Goal: Task Accomplishment & Management: Complete application form

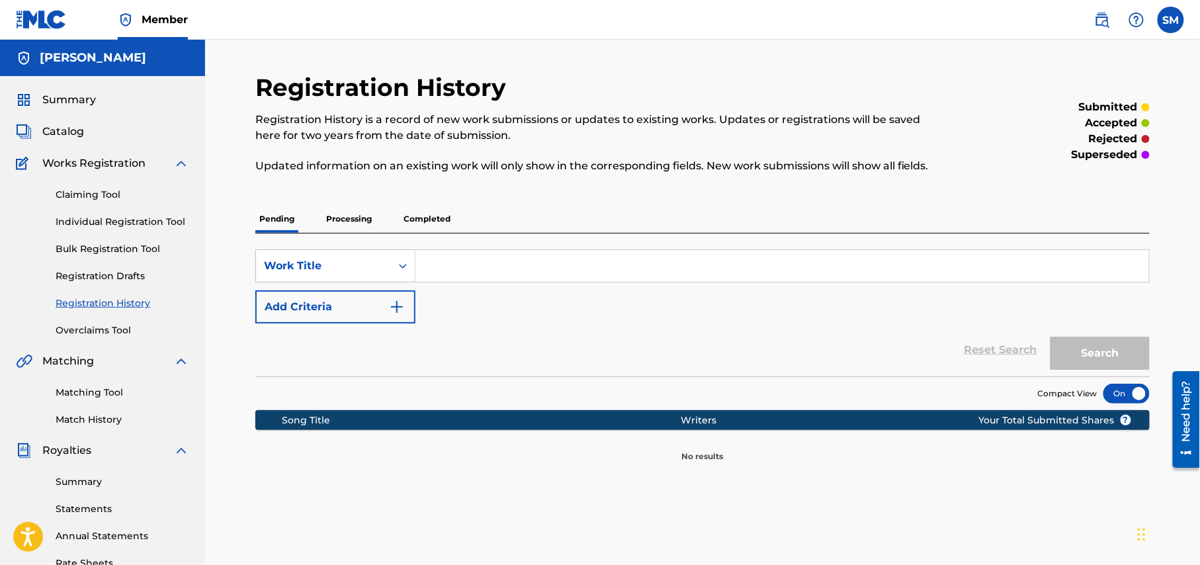
click at [101, 223] on link "Individual Registration Tool" at bounding box center [123, 222] width 134 height 14
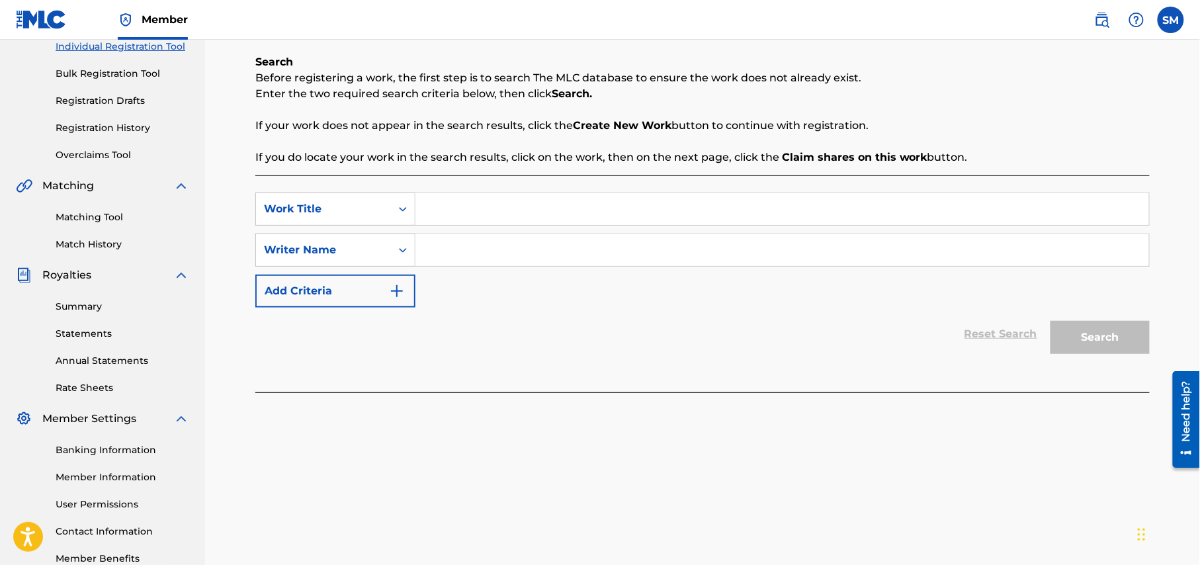
scroll to position [176, 0]
click at [525, 206] on input "Search Form" at bounding box center [781, 208] width 733 height 32
paste input "Jora Debar Name Antor Arek Bhanga Dile"
type input "Jora Debar Name Antor Arek Bhanga Dile"
click at [509, 252] on input "Search Form" at bounding box center [781, 249] width 733 height 32
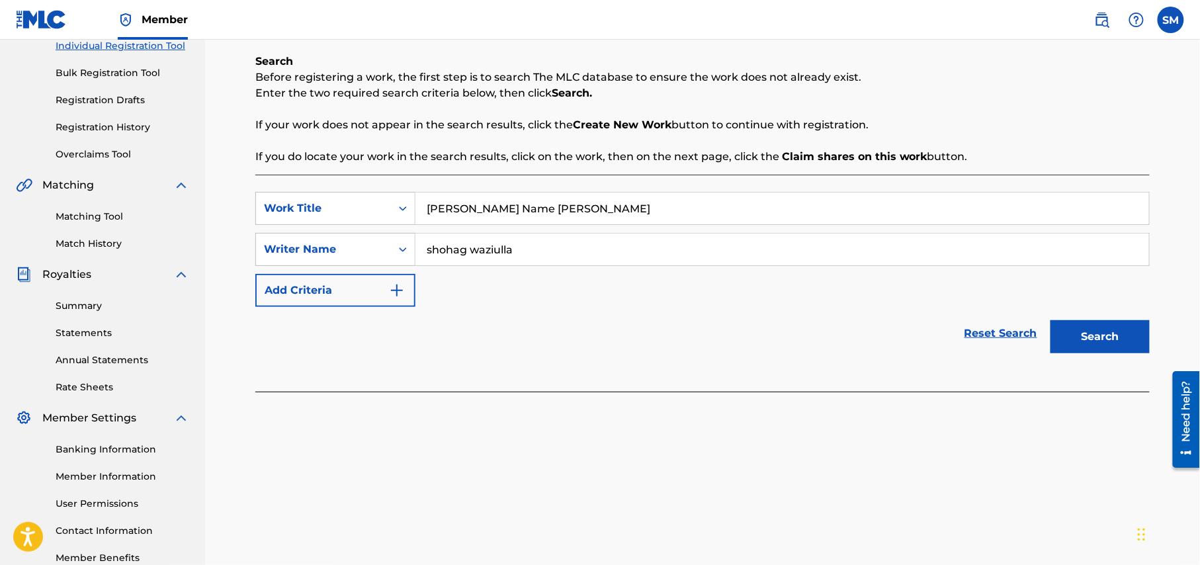
type input "shohag waziulla"
click at [1111, 340] on button "Search" at bounding box center [1099, 336] width 99 height 33
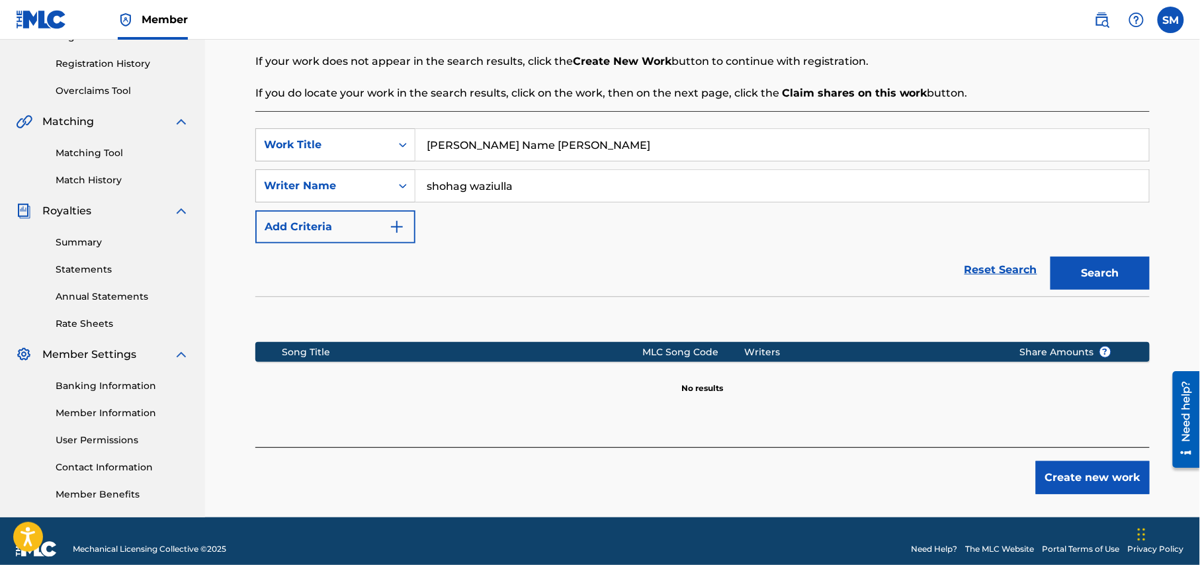
scroll to position [255, 0]
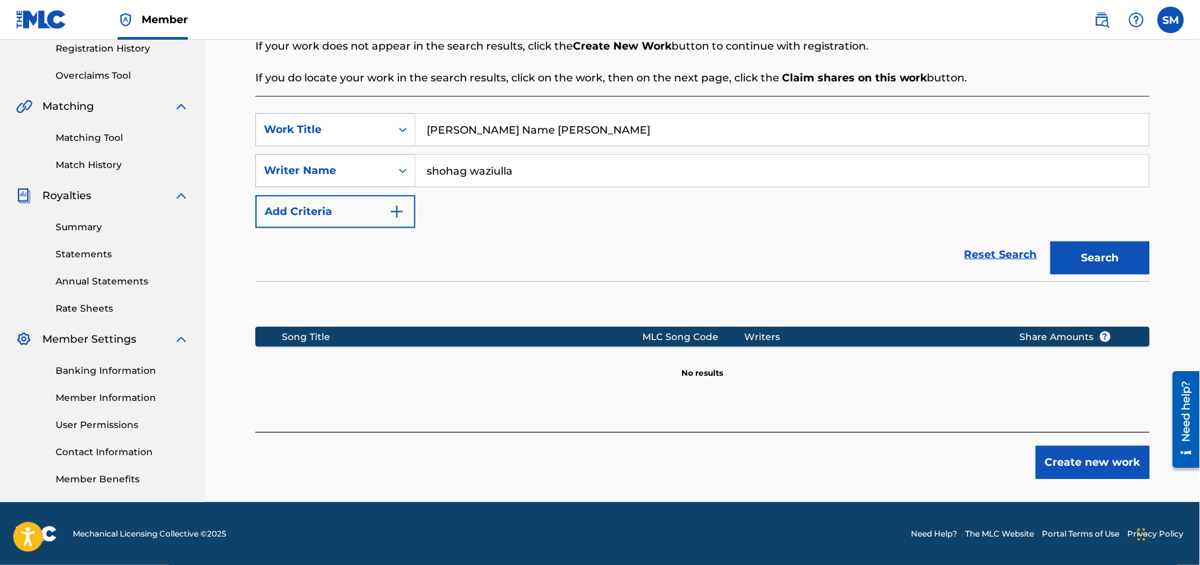
click at [1090, 464] on button "Create new work" at bounding box center [1093, 462] width 114 height 33
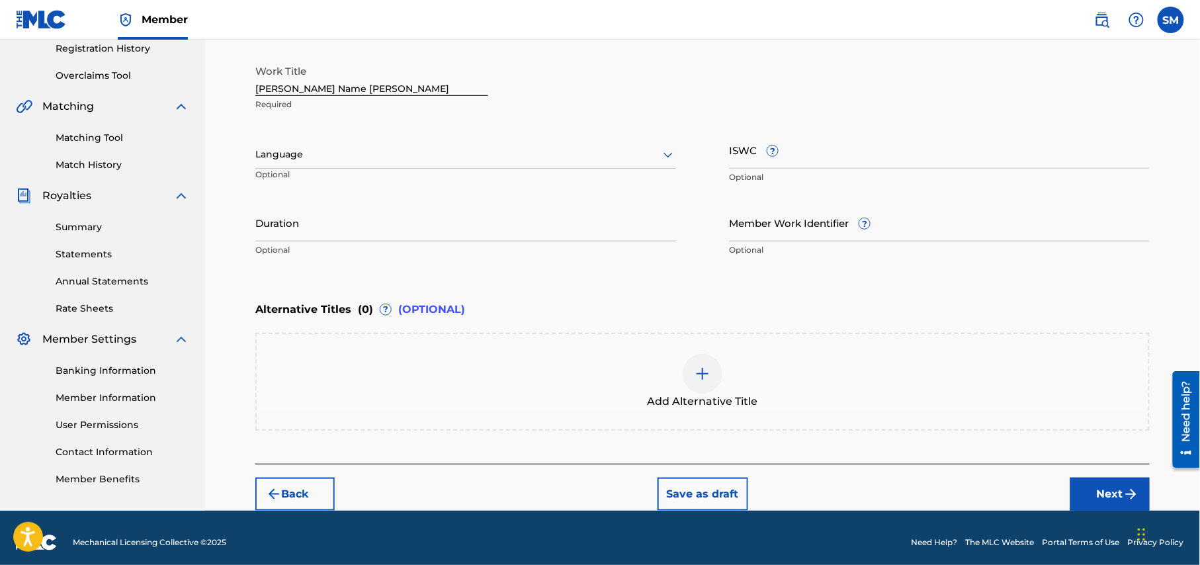
click at [664, 151] on icon at bounding box center [668, 155] width 16 height 16
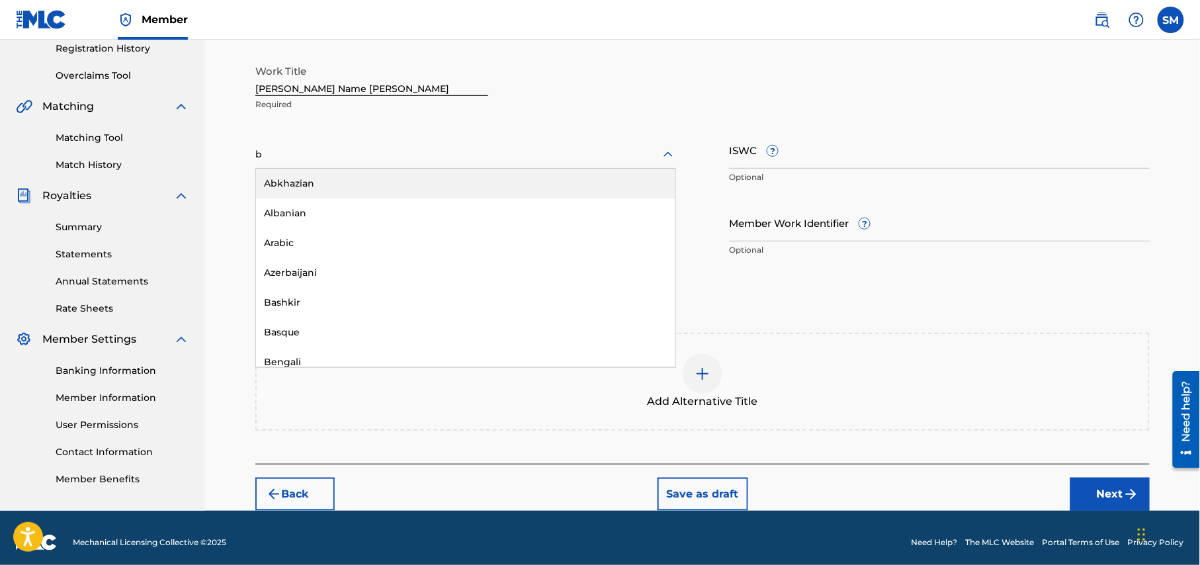
type input "be"
click at [511, 180] on div "Bengali" at bounding box center [465, 184] width 419 height 30
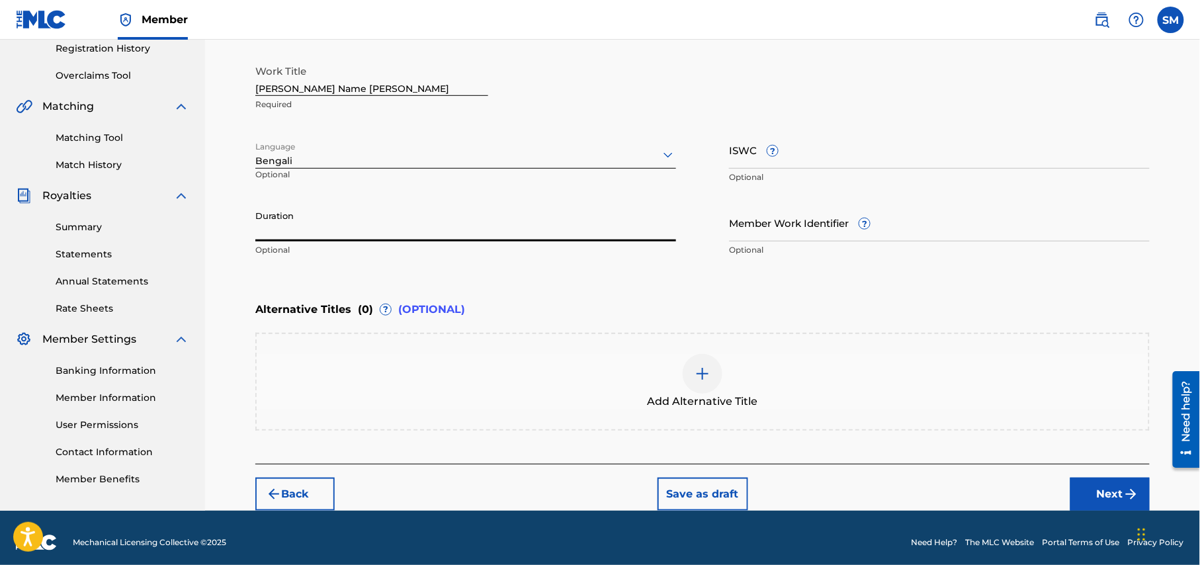
click at [564, 228] on input "Duration" at bounding box center [465, 223] width 421 height 38
type input "03:53"
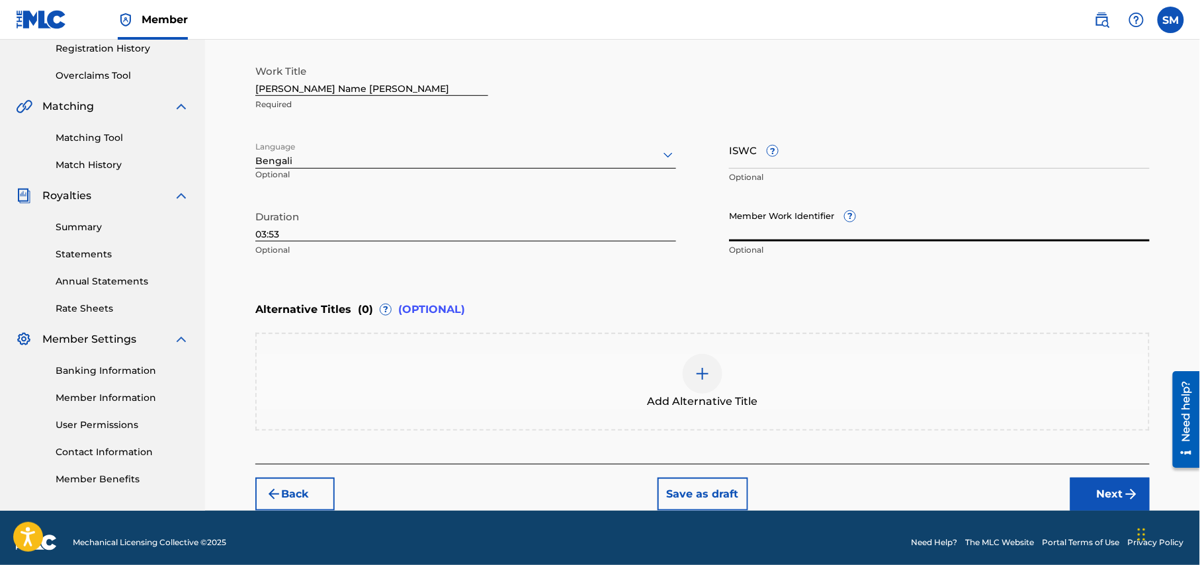
click at [887, 233] on input "Member Work Identifier ?" at bounding box center [939, 223] width 421 height 38
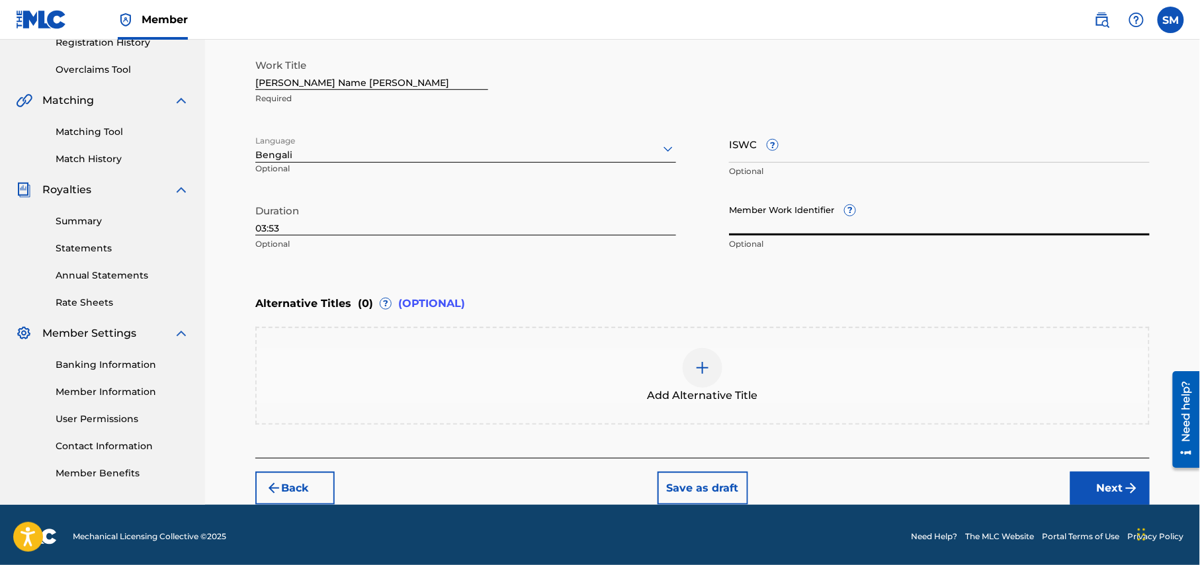
scroll to position [263, 0]
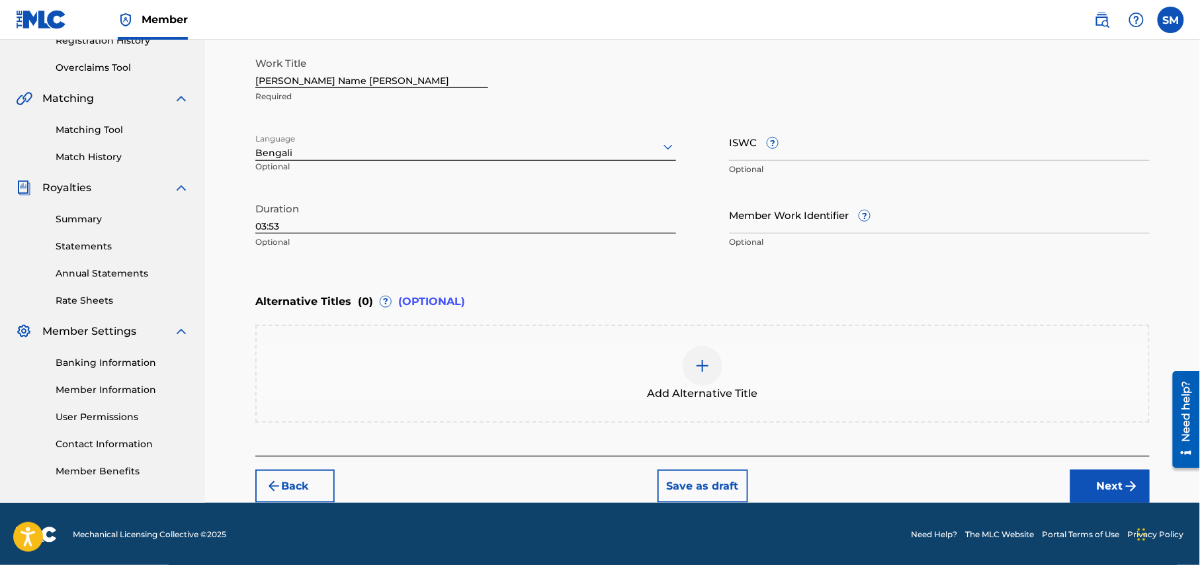
click at [839, 226] on input "Member Work Identifier ?" at bounding box center [939, 215] width 421 height 38
paste input "P650V8"
type input "P650V8"
click at [698, 366] on img at bounding box center [702, 366] width 16 height 16
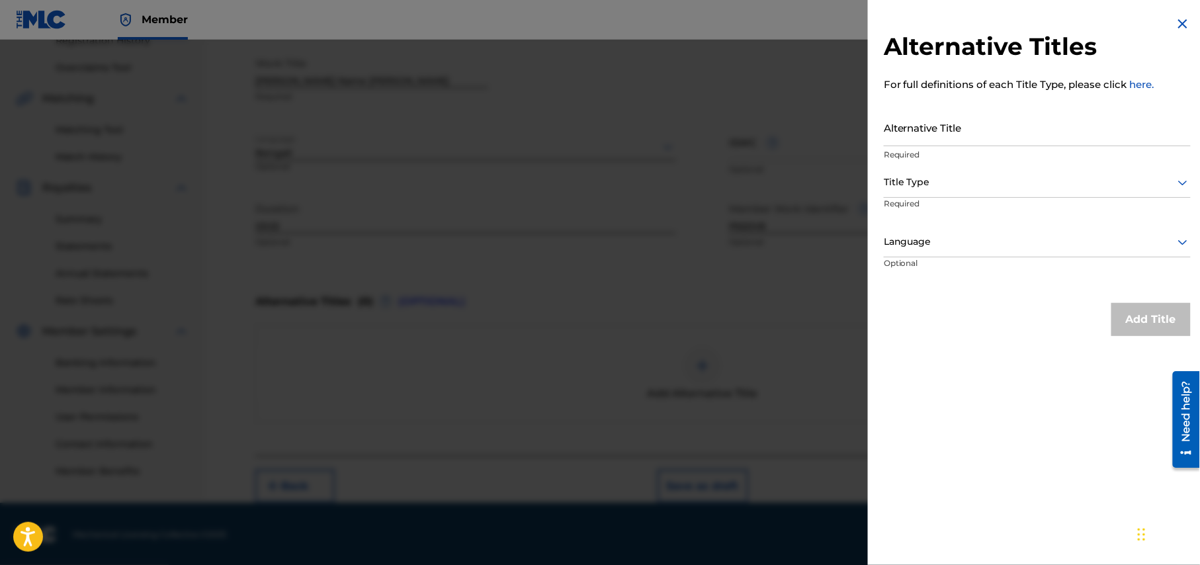
click at [1050, 133] on input "Alternative Title" at bounding box center [1037, 127] width 307 height 38
paste input "Jar Chobita Buker Majhe"
type input "Jar Chobita Buker Majhe"
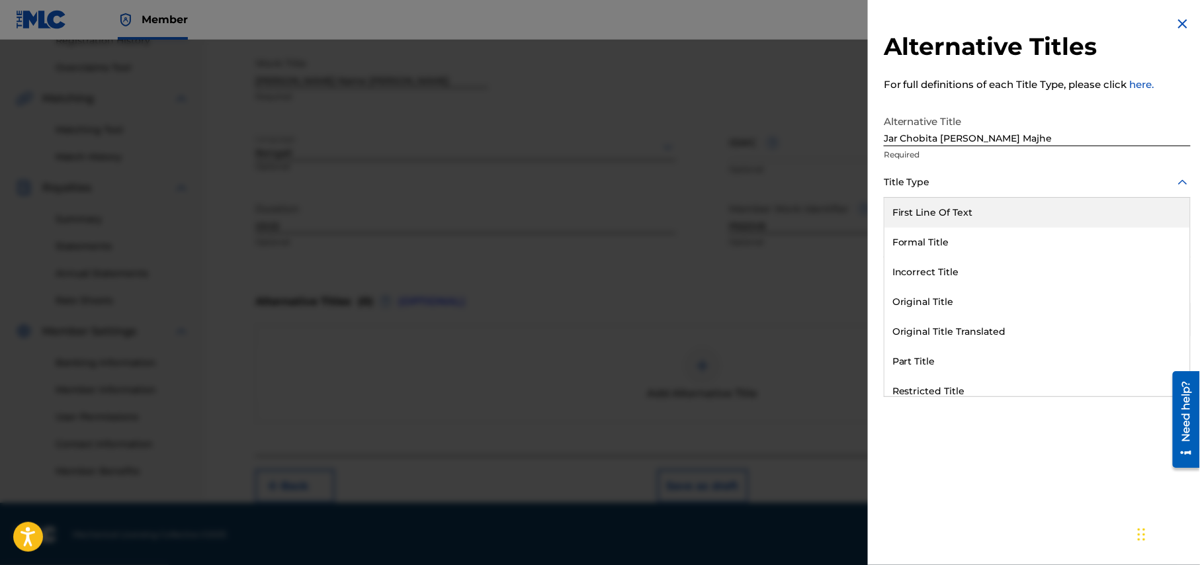
click at [1183, 183] on icon at bounding box center [1183, 183] width 16 height 16
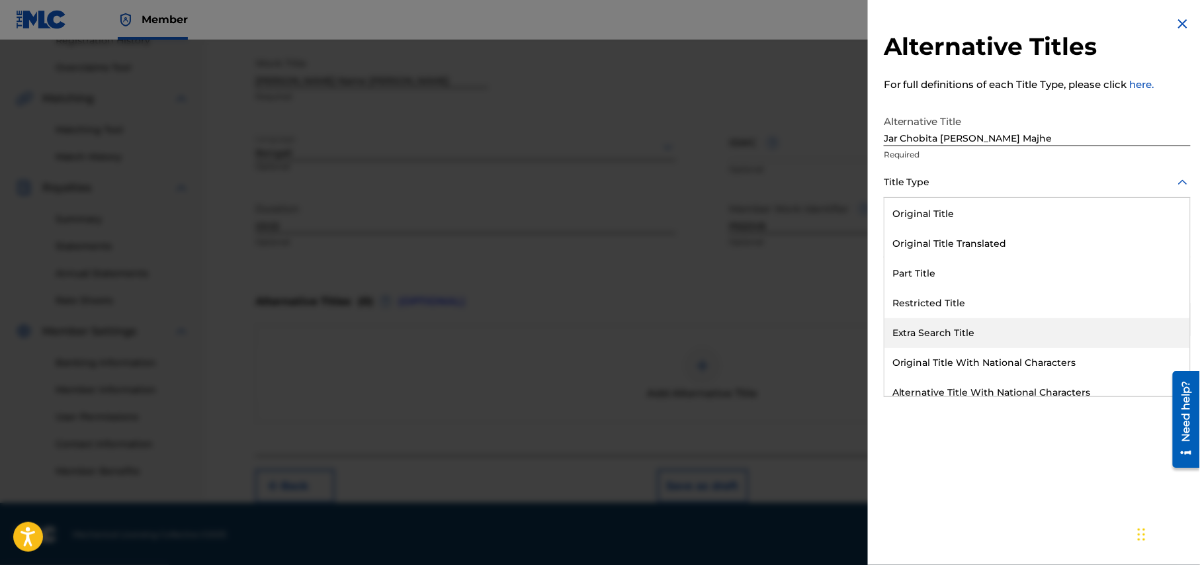
click at [1040, 325] on div "Extra Search Title" at bounding box center [1037, 333] width 306 height 30
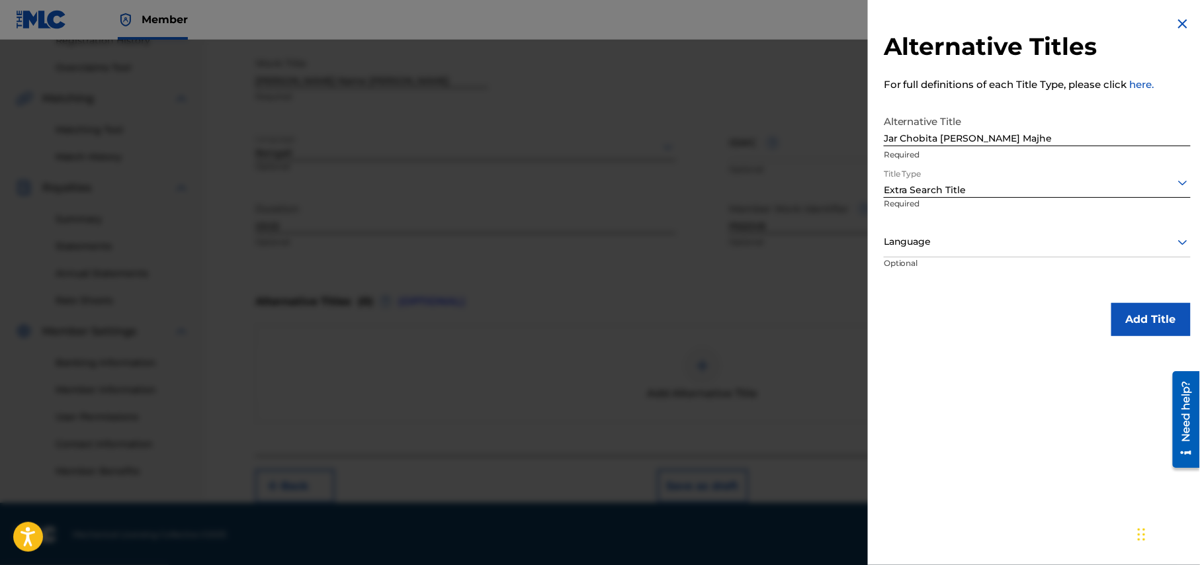
click at [1169, 239] on div at bounding box center [1037, 241] width 307 height 17
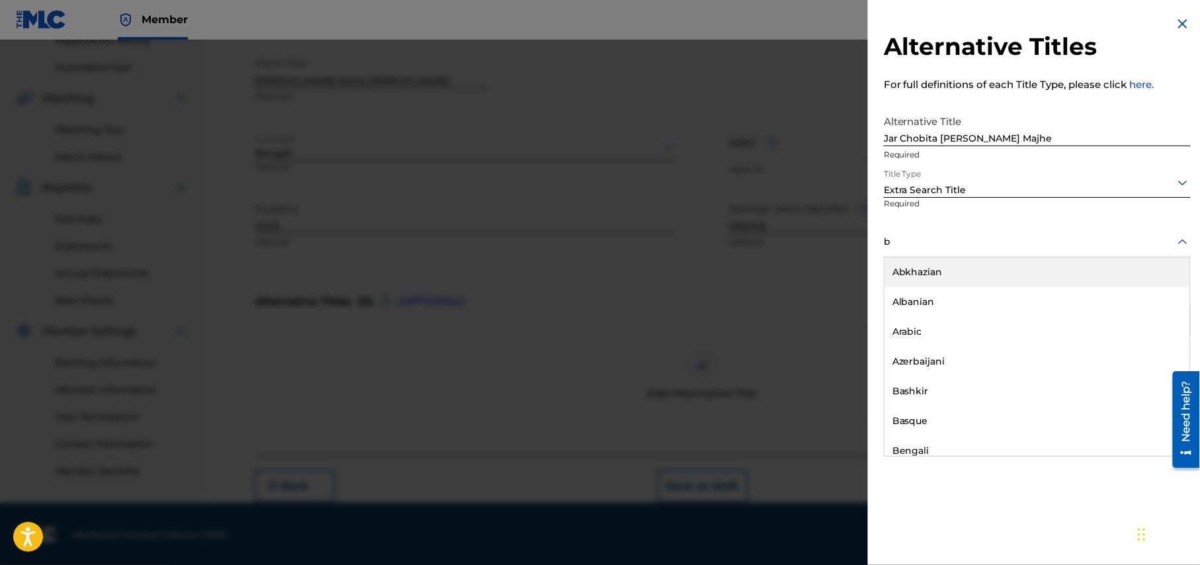
type input "be"
click at [1026, 276] on div "Bengali" at bounding box center [1037, 272] width 306 height 30
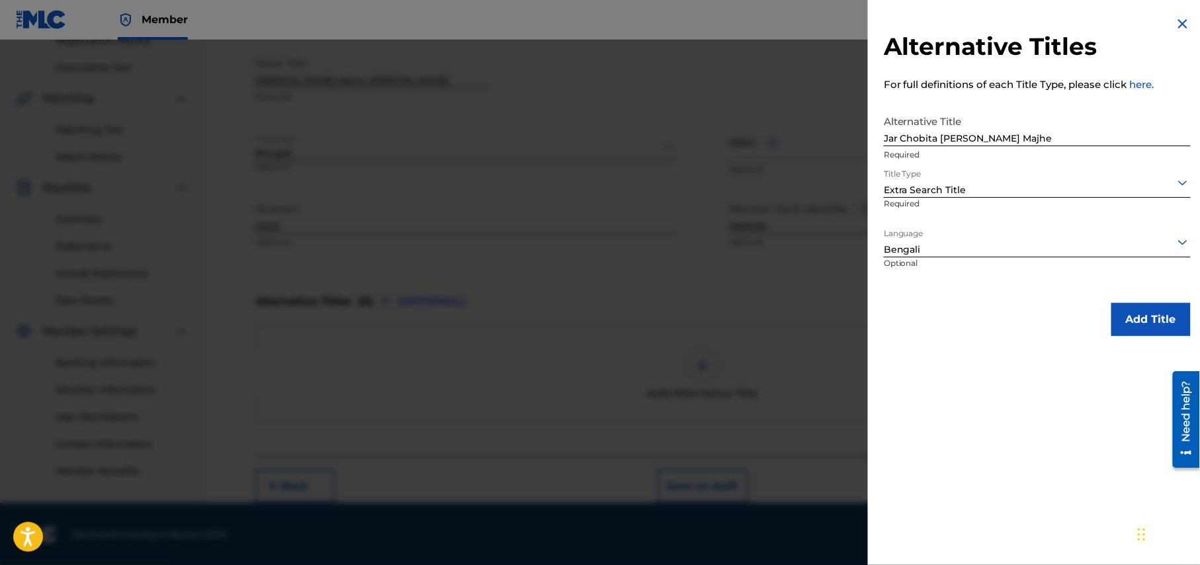
click at [1157, 314] on button "Add Title" at bounding box center [1150, 319] width 79 height 33
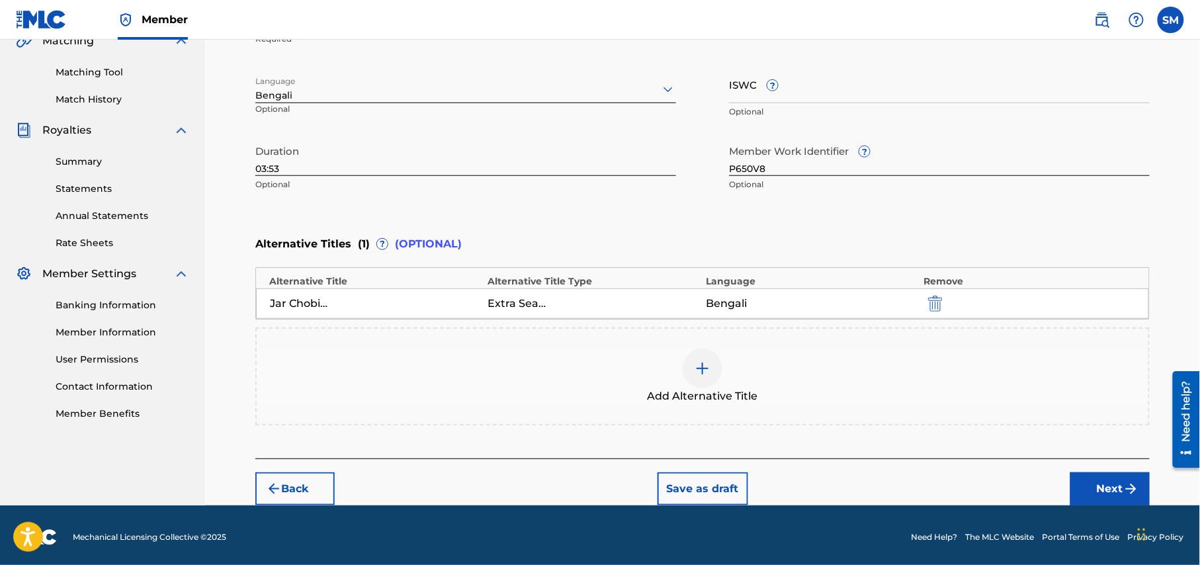
scroll to position [323, 0]
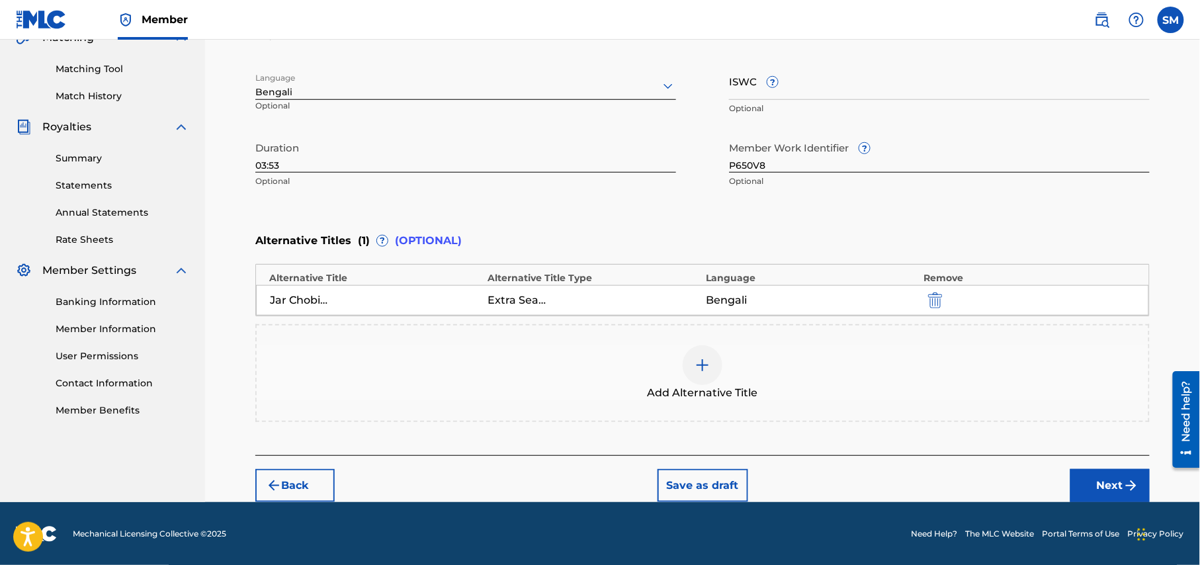
click at [1120, 484] on button "Next" at bounding box center [1109, 485] width 79 height 33
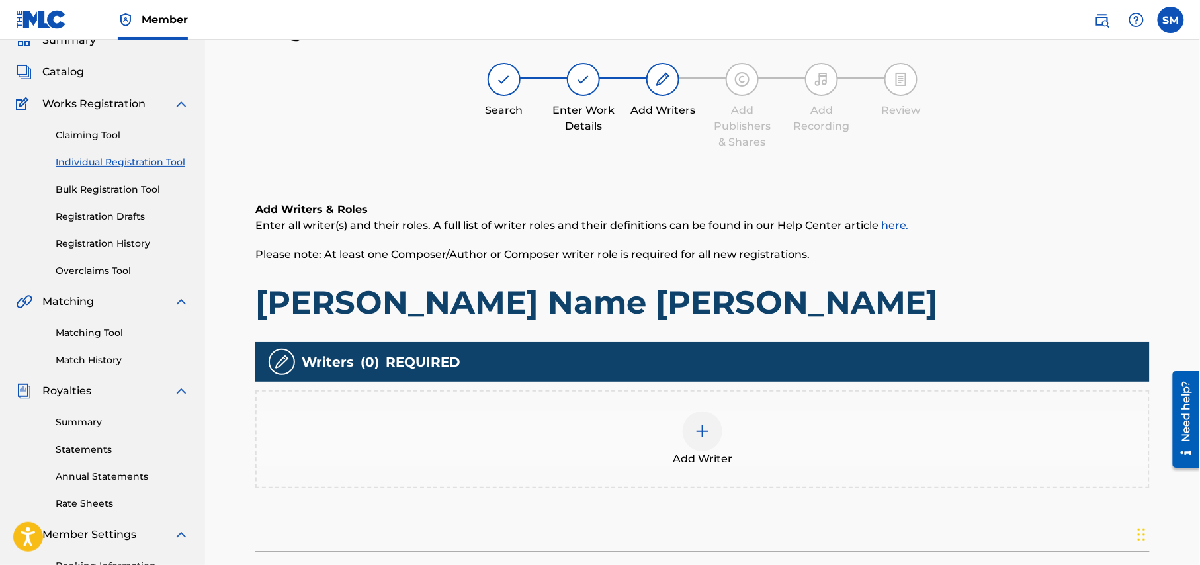
scroll to position [236, 0]
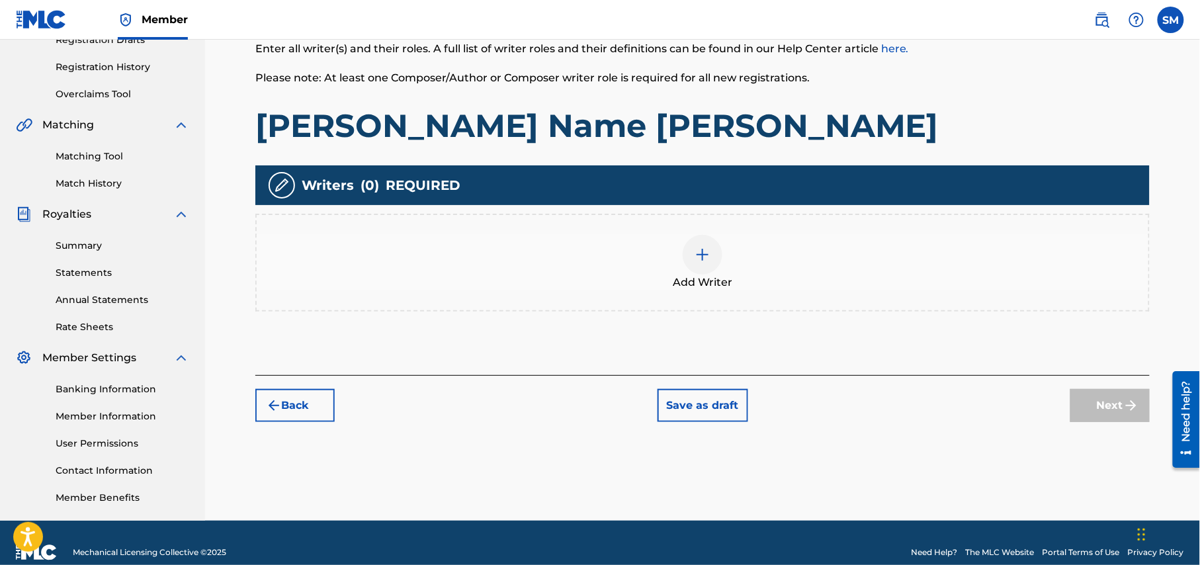
click at [704, 272] on div at bounding box center [703, 255] width 40 height 40
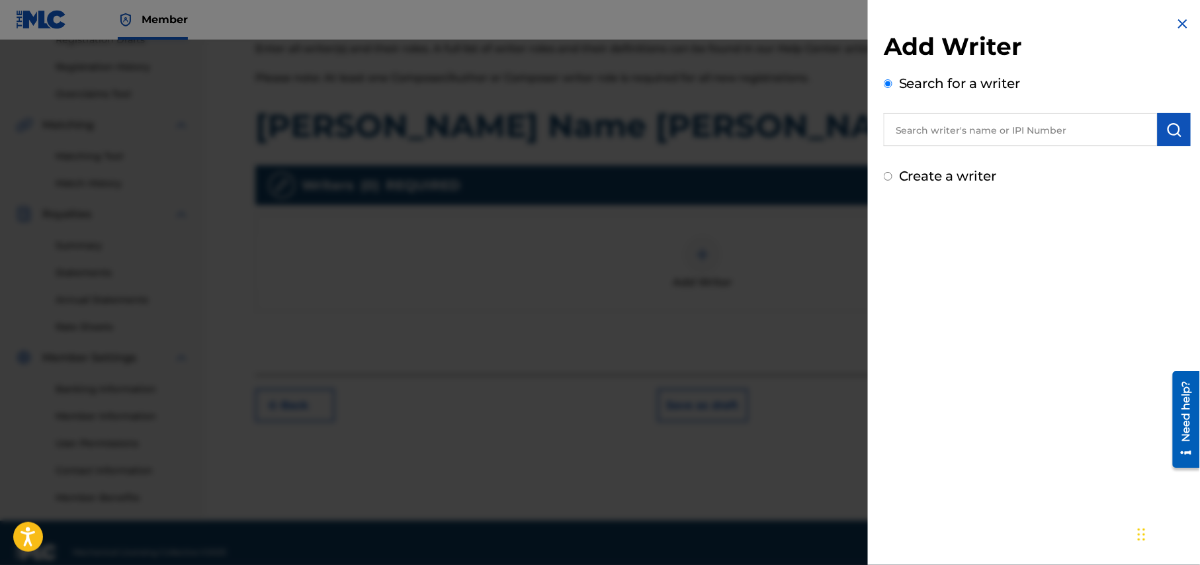
click at [991, 131] on input "text" at bounding box center [1021, 129] width 274 height 33
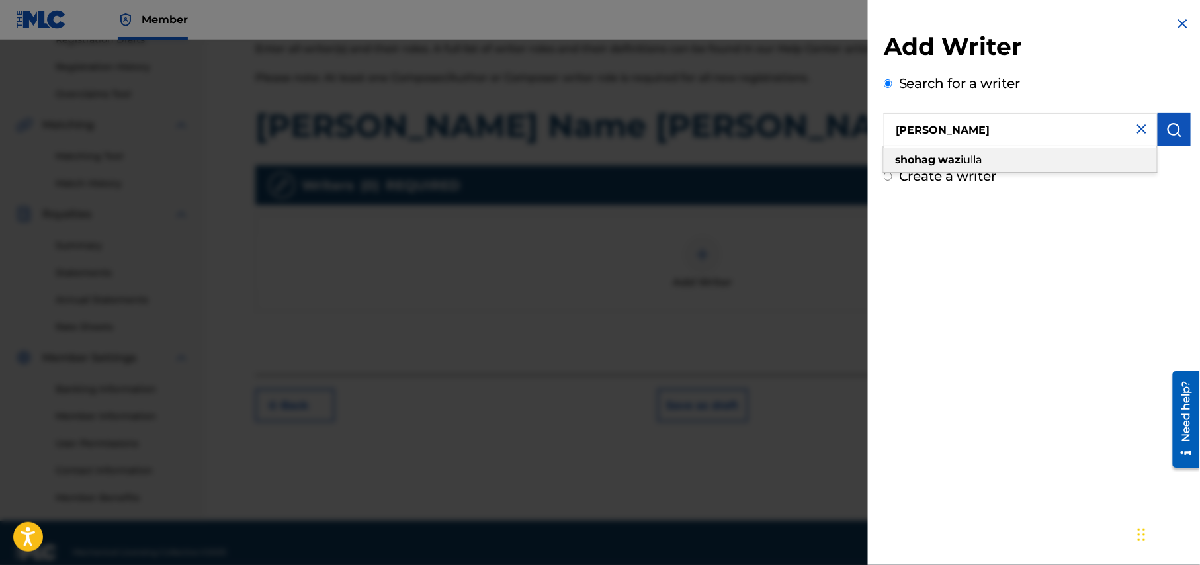
click at [999, 160] on div "shohag waz iulla" at bounding box center [1020, 160] width 273 height 24
type input "shohag waziulla"
click at [1169, 128] on img "submit" at bounding box center [1174, 130] width 16 height 16
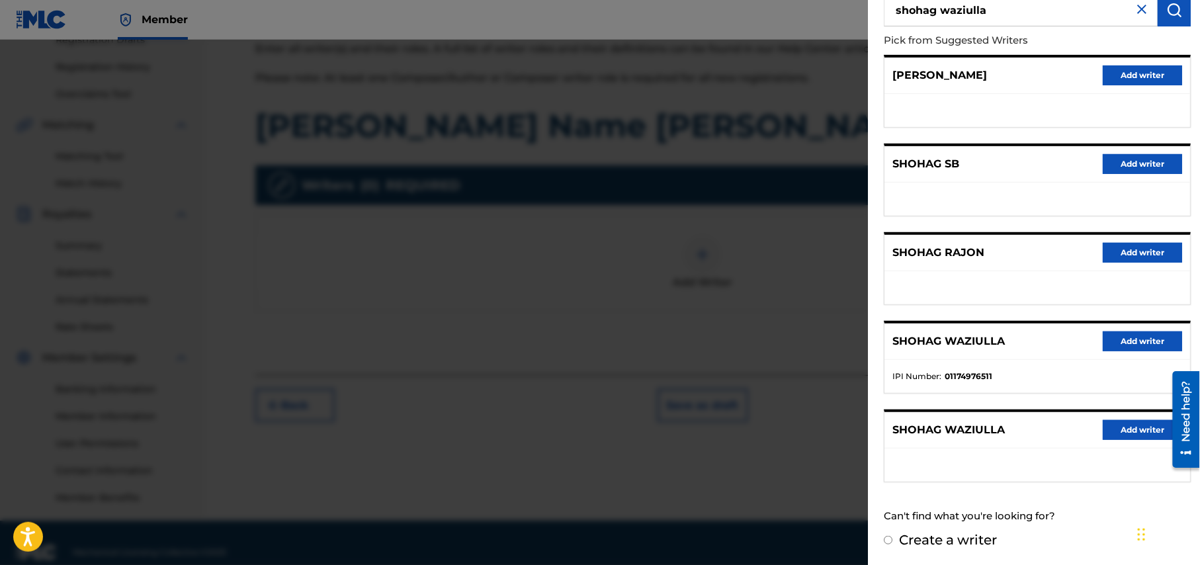
scroll to position [122, 0]
click at [1139, 336] on button "Add writer" at bounding box center [1142, 341] width 79 height 20
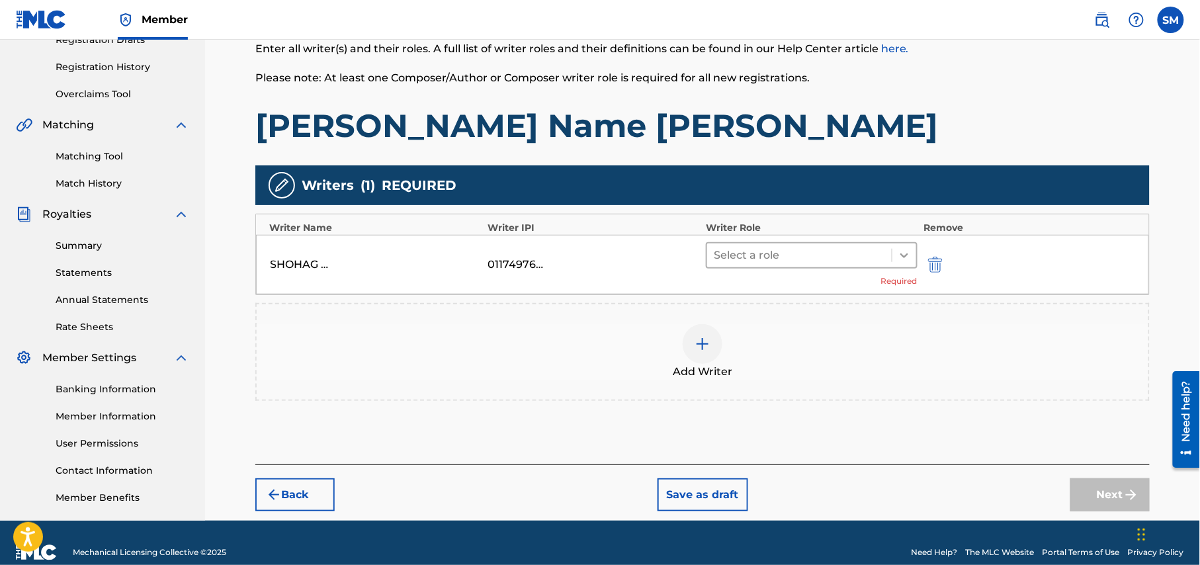
click at [903, 255] on icon at bounding box center [904, 255] width 8 height 5
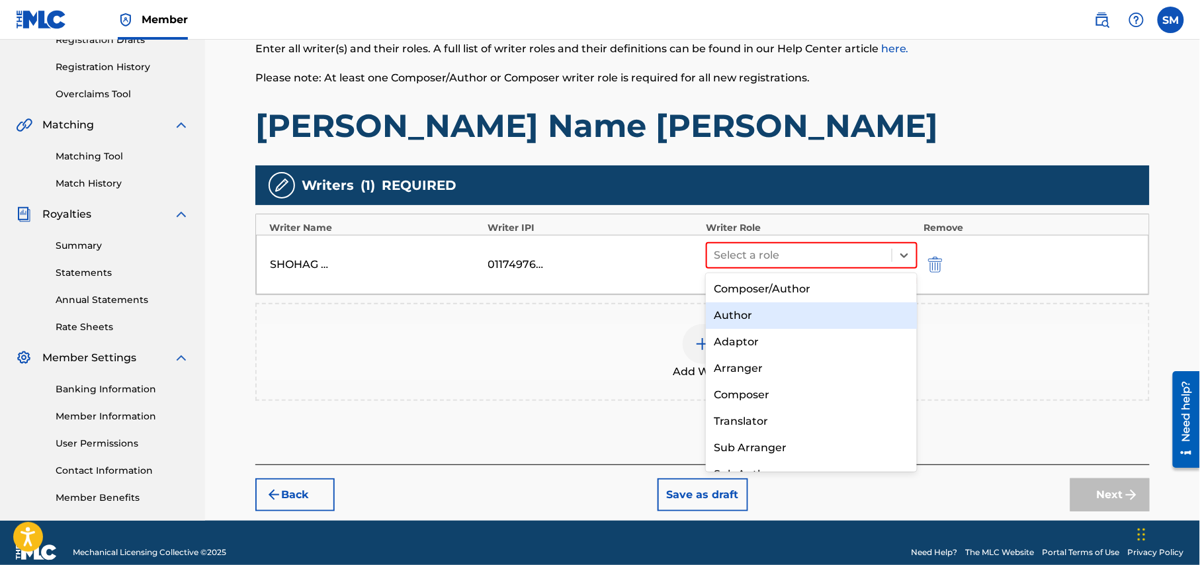
click at [800, 313] on div "Author" at bounding box center [811, 315] width 211 height 26
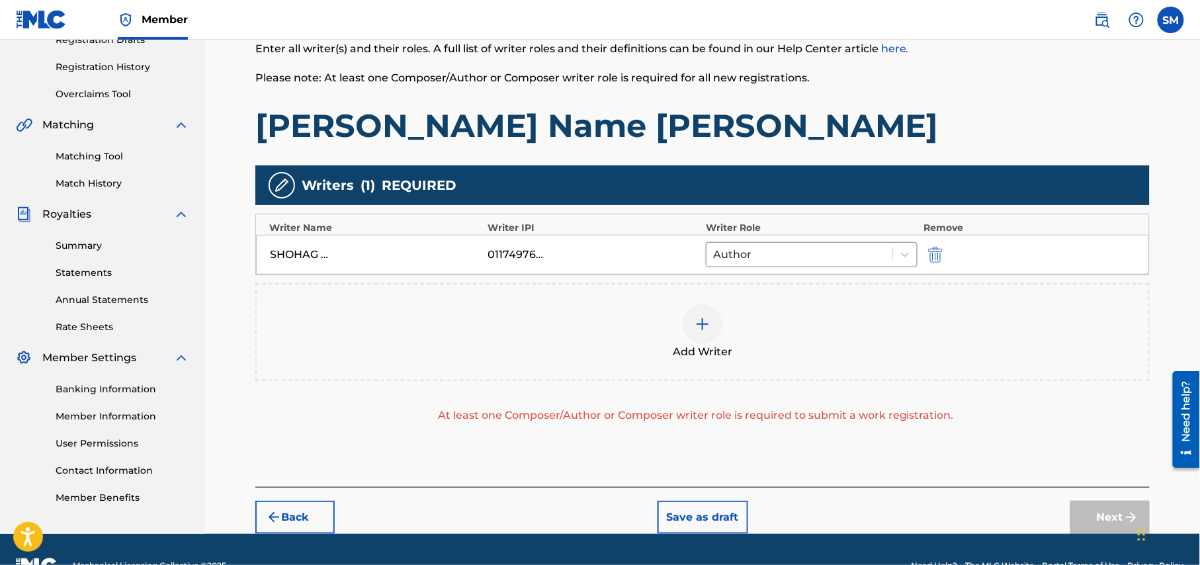
scroll to position [269, 0]
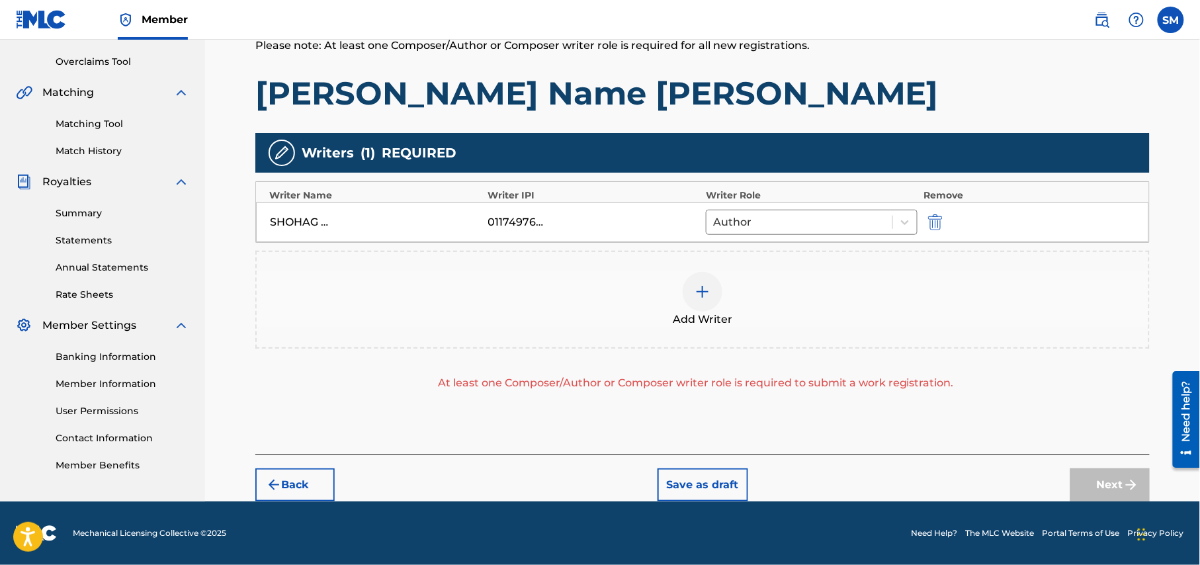
click at [701, 300] on img at bounding box center [702, 292] width 16 height 16
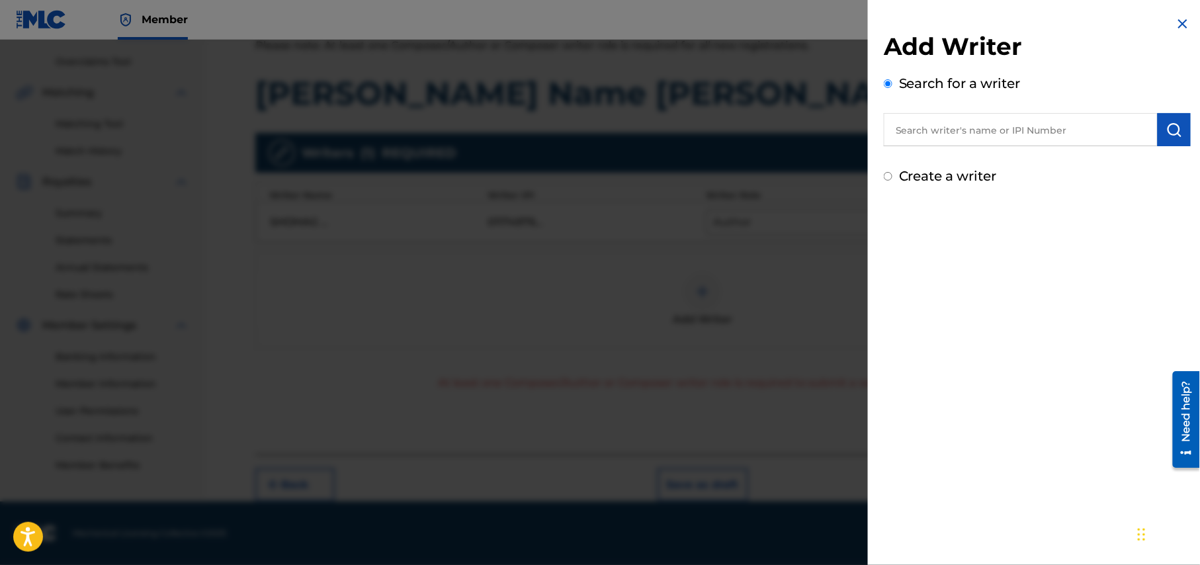
click at [972, 134] on input "text" at bounding box center [1021, 129] width 274 height 33
click at [1003, 136] on input "text" at bounding box center [1021, 129] width 274 height 33
paste input "Syed Omy"
type input "Syed Omy"
click at [1166, 127] on img "submit" at bounding box center [1174, 130] width 16 height 16
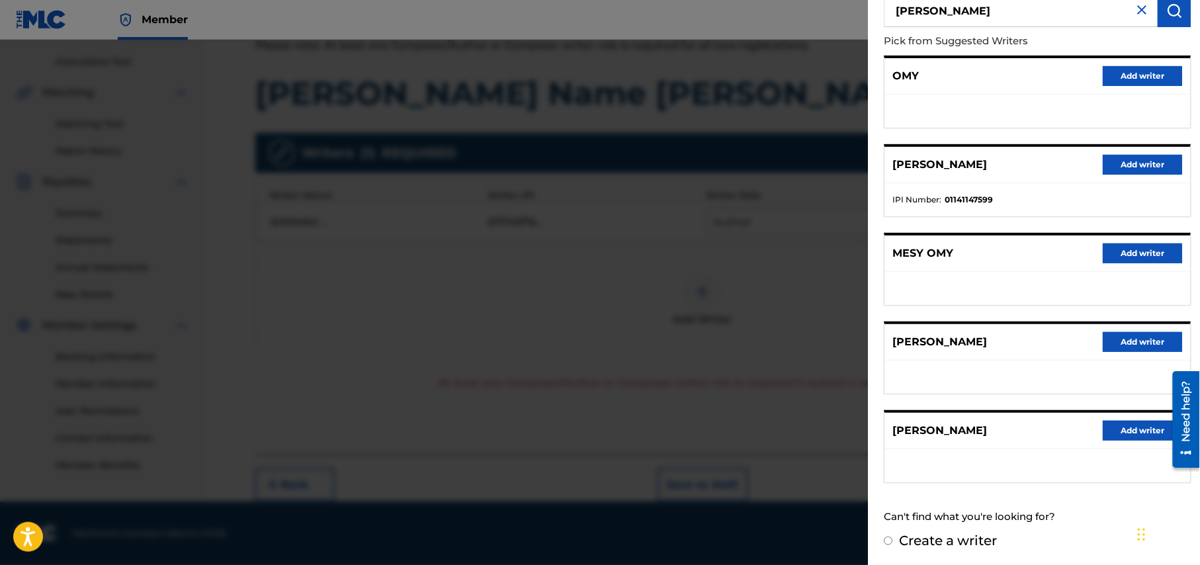
scroll to position [122, 0]
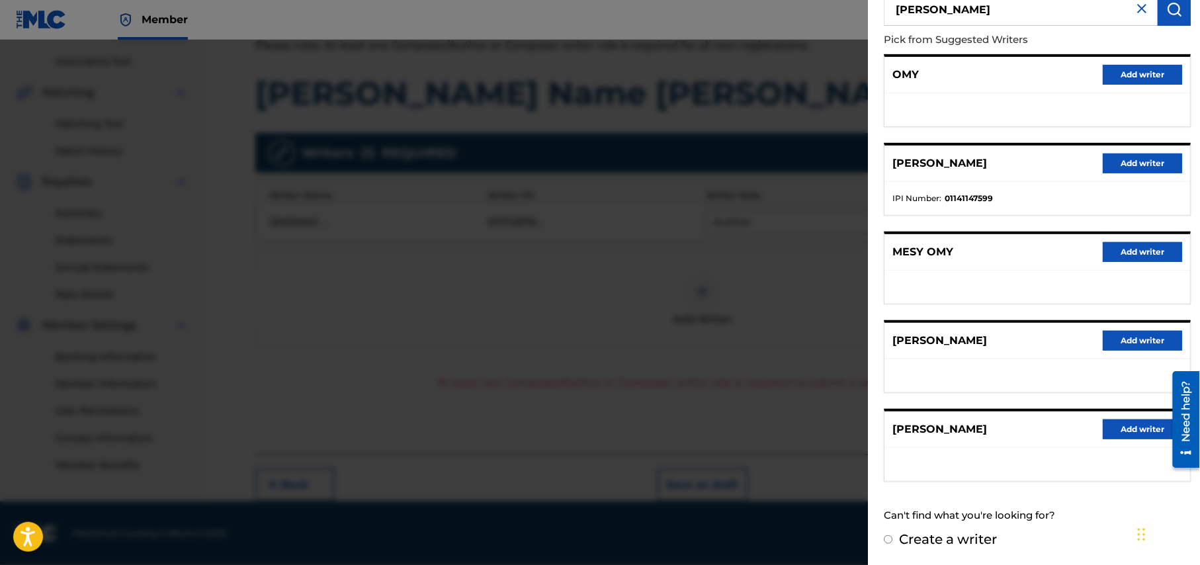
click at [1125, 421] on button "Add writer" at bounding box center [1142, 429] width 79 height 20
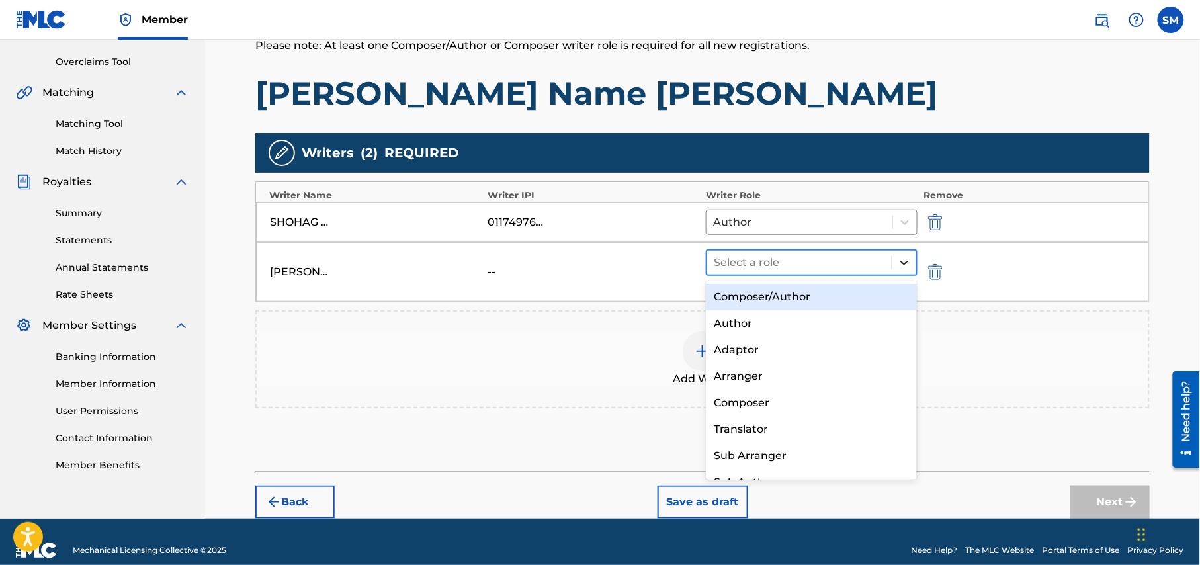
click at [905, 265] on icon at bounding box center [904, 262] width 13 height 13
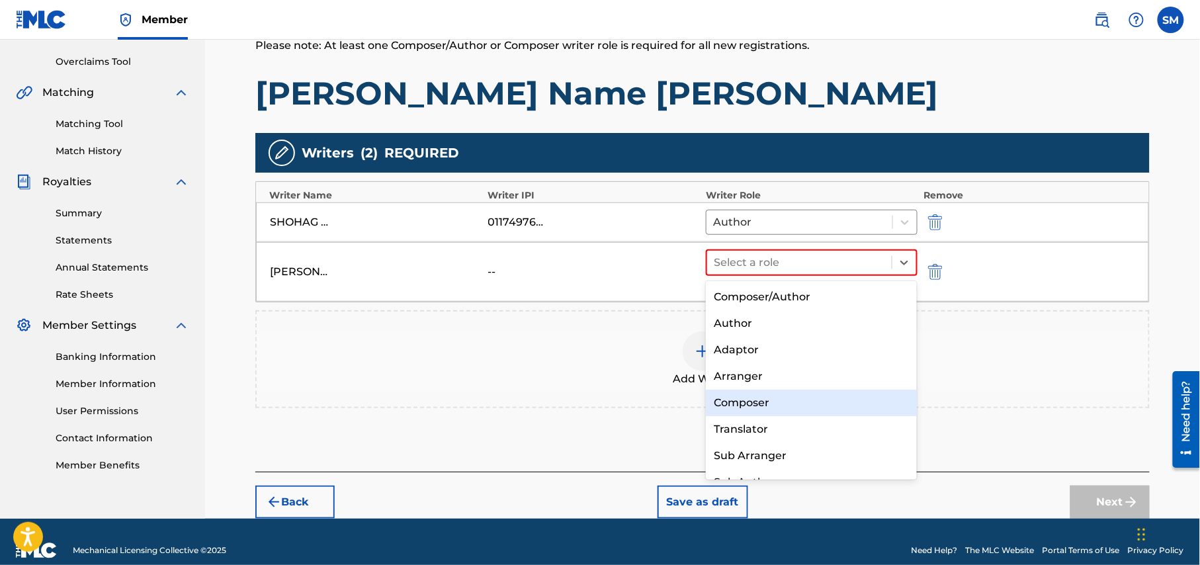
click at [815, 398] on div "Composer" at bounding box center [811, 403] width 211 height 26
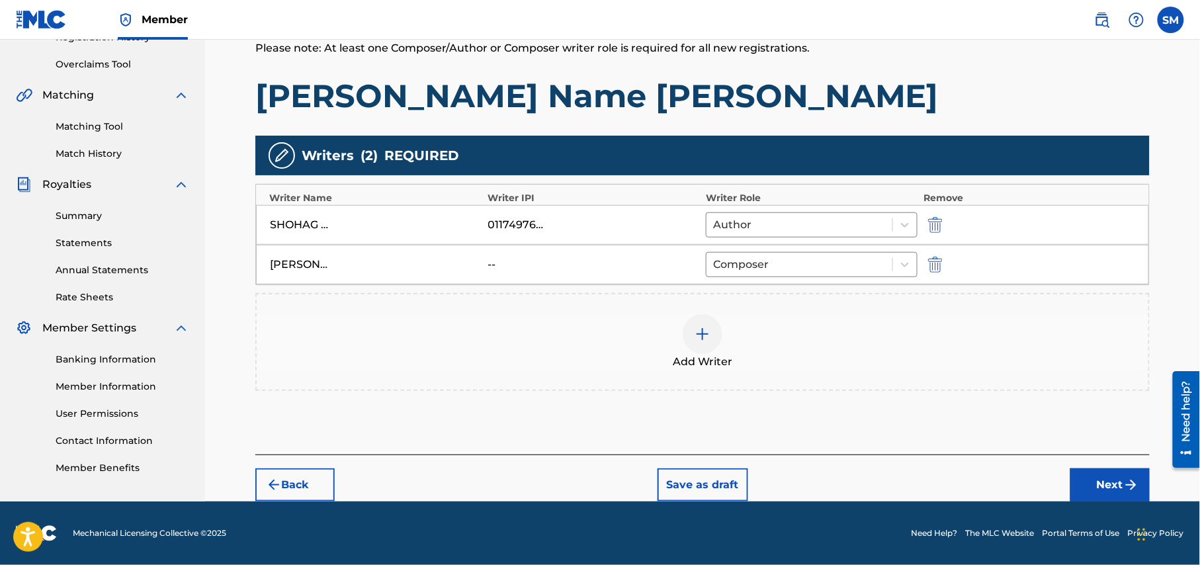
click at [1114, 484] on button "Next" at bounding box center [1109, 484] width 79 height 33
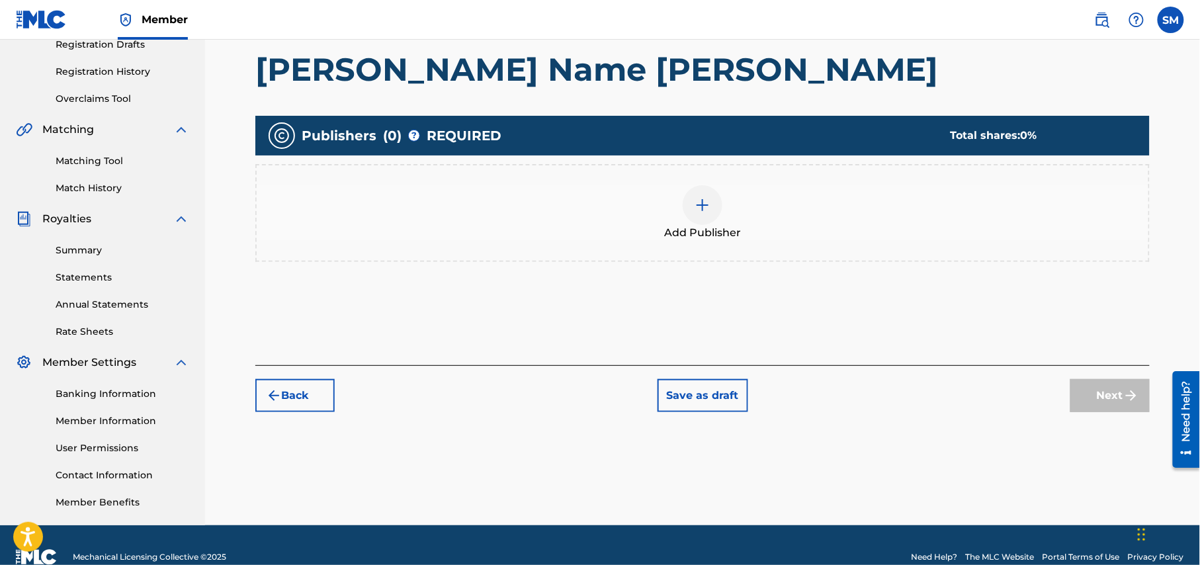
scroll to position [236, 0]
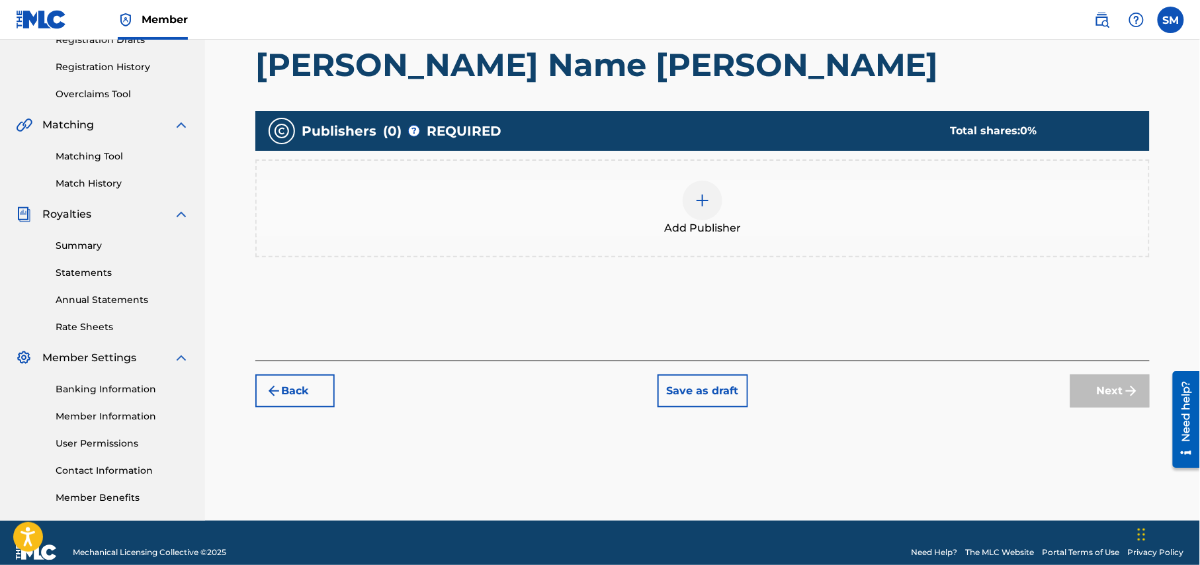
click at [700, 198] on img at bounding box center [702, 200] width 16 height 16
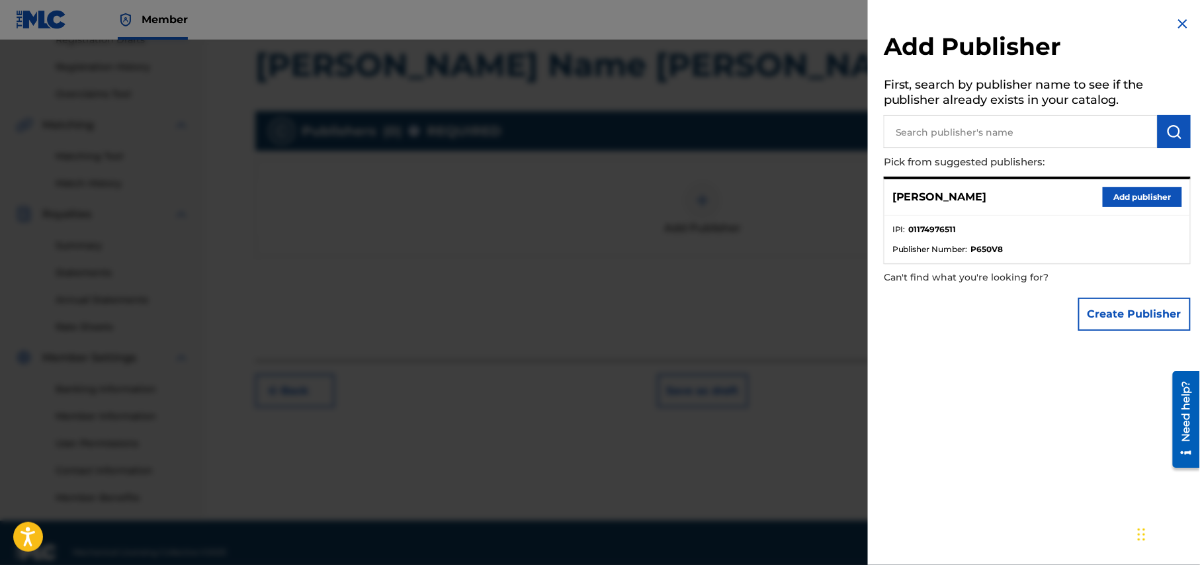
click at [1142, 196] on button "Add publisher" at bounding box center [1142, 197] width 79 height 20
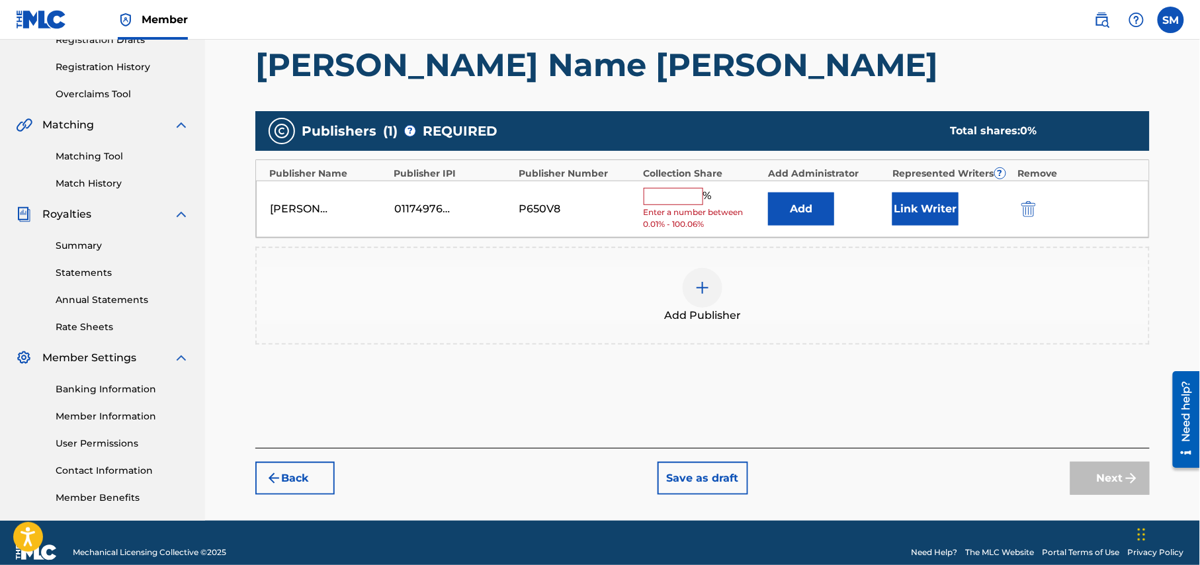
click at [672, 194] on input "text" at bounding box center [674, 196] width 60 height 17
type input "50"
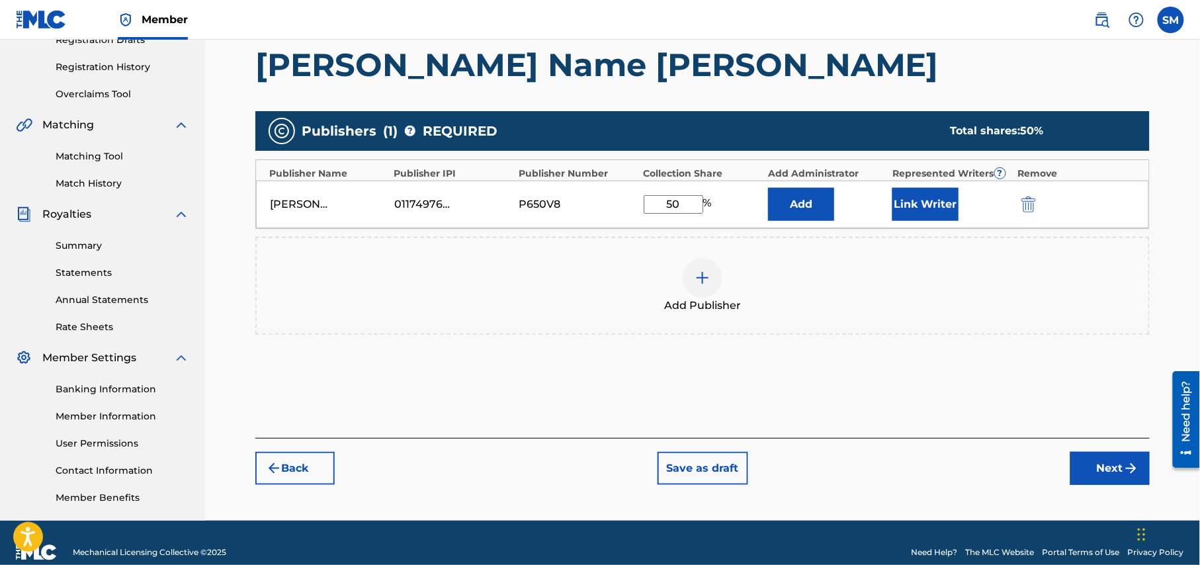
scroll to position [255, 0]
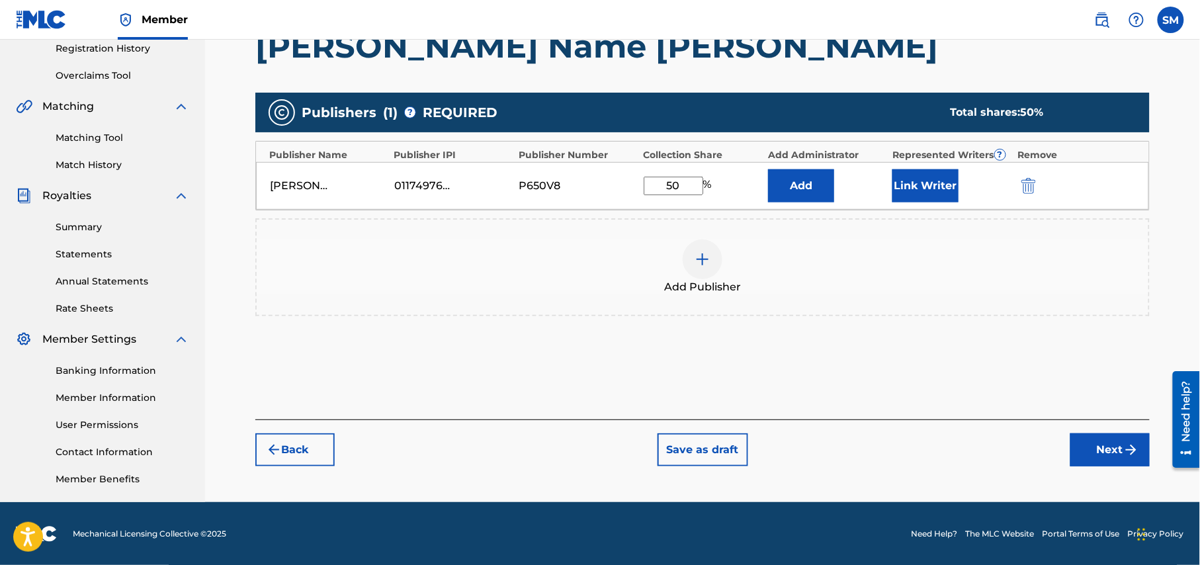
click at [1124, 447] on img "submit" at bounding box center [1131, 450] width 16 height 16
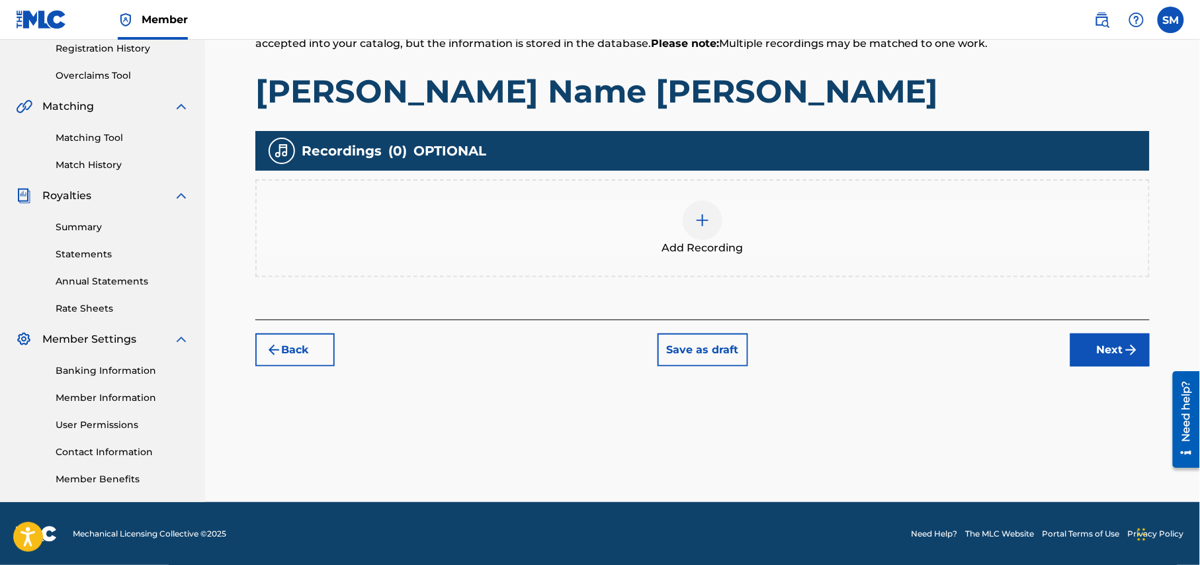
click at [700, 218] on img at bounding box center [702, 220] width 16 height 16
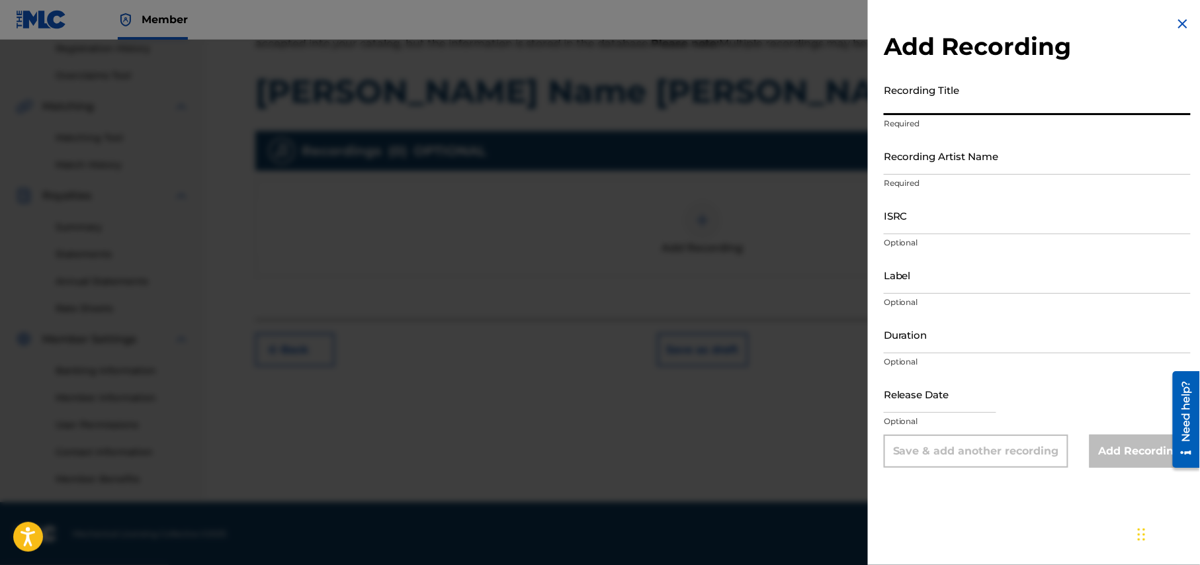
click at [982, 104] on input "Recording Title" at bounding box center [1037, 96] width 307 height 38
click at [1014, 106] on input "Recording Title" at bounding box center [1037, 96] width 307 height 38
paste input "Jora Debar Name Antor Arek Bhanga Dile"
type input "Jora Debar Name Antor Arek Bhanga Dile"
click at [1043, 168] on input "Recording Artist Name" at bounding box center [1037, 156] width 307 height 38
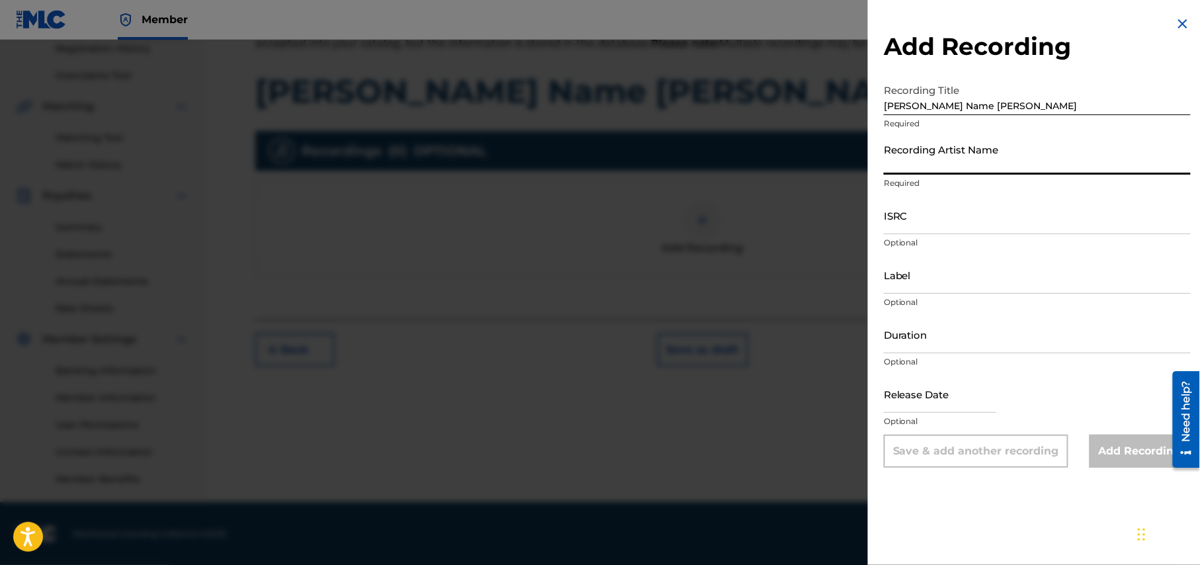
type input "Syed Omy"
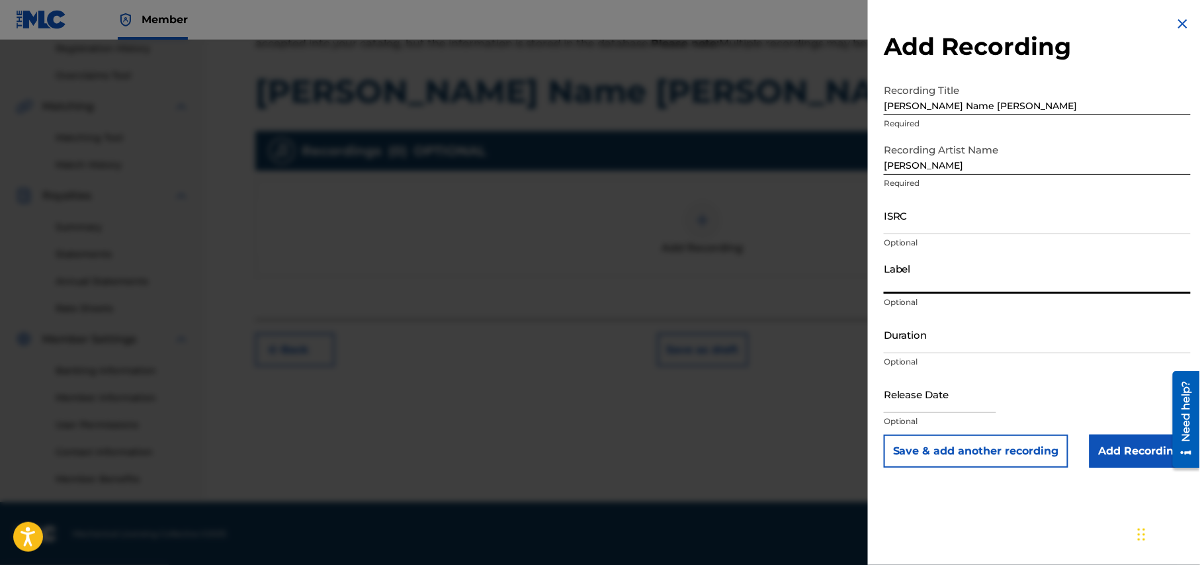
click at [1059, 287] on input "Label" at bounding box center [1037, 275] width 307 height 38
type input "Cine Bangla Music"
click at [1049, 347] on input "Duration" at bounding box center [1037, 334] width 307 height 38
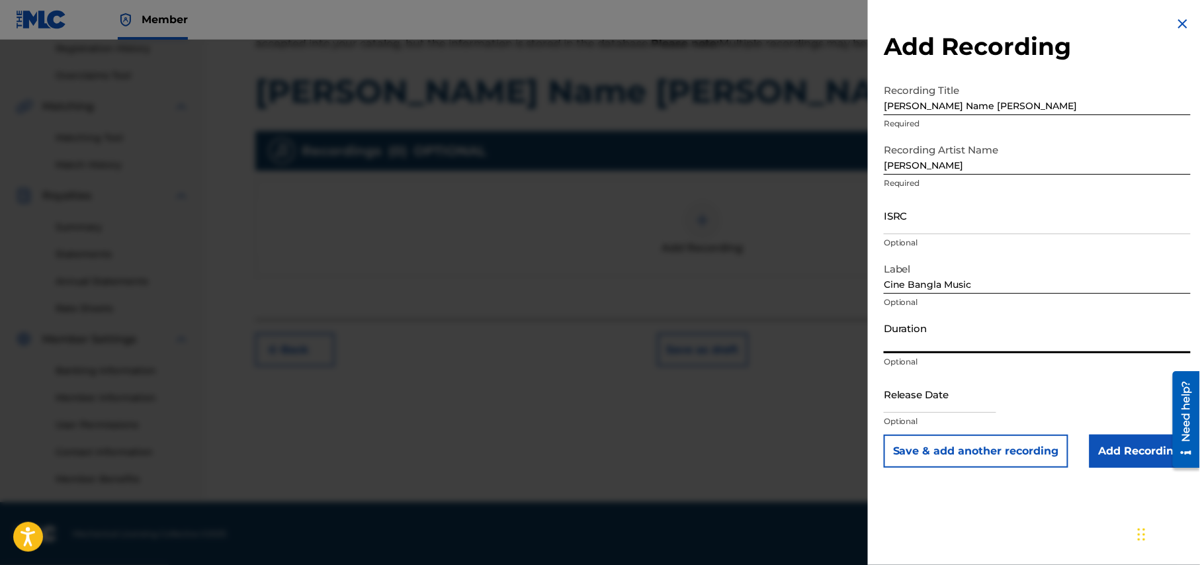
click at [931, 342] on input "Duration" at bounding box center [1037, 334] width 307 height 38
type input "05:25"
click at [964, 403] on input "text" at bounding box center [940, 394] width 112 height 38
select select "8"
select select "2025"
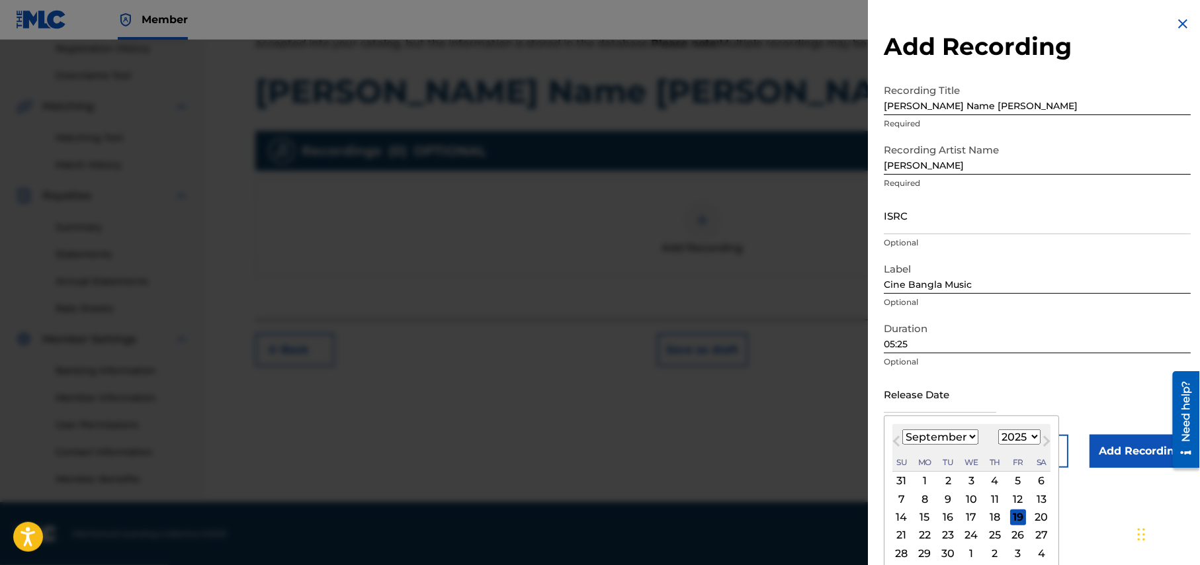
click at [966, 403] on input "text" at bounding box center [940, 394] width 112 height 38
click at [975, 517] on div "17" at bounding box center [972, 517] width 16 height 16
type input "September 17 2025"
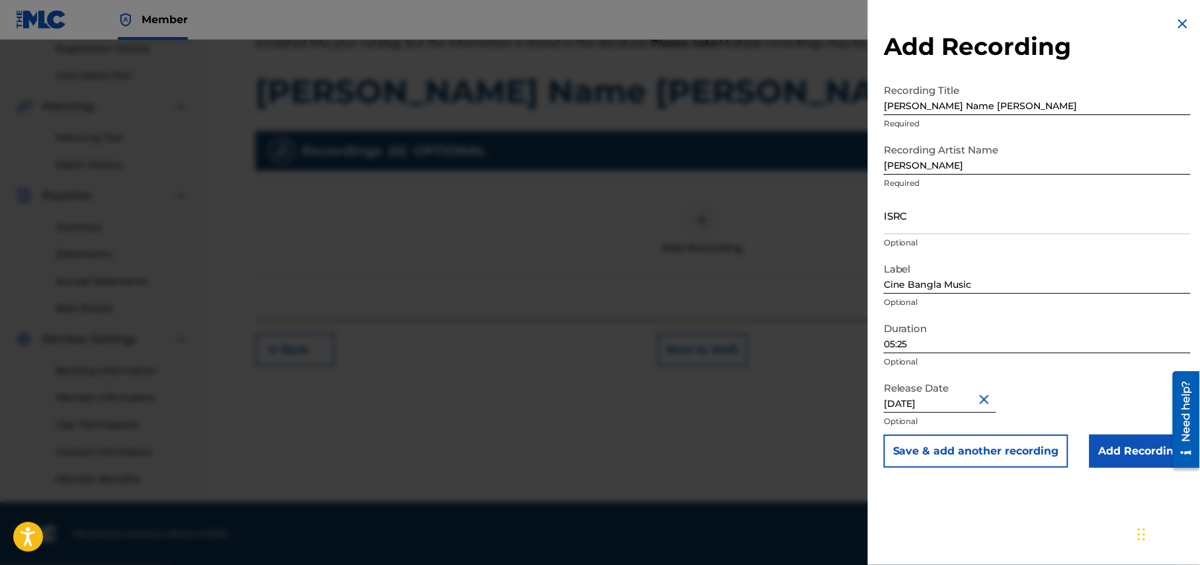
click at [1139, 444] on input "Add Recording" at bounding box center [1139, 451] width 101 height 33
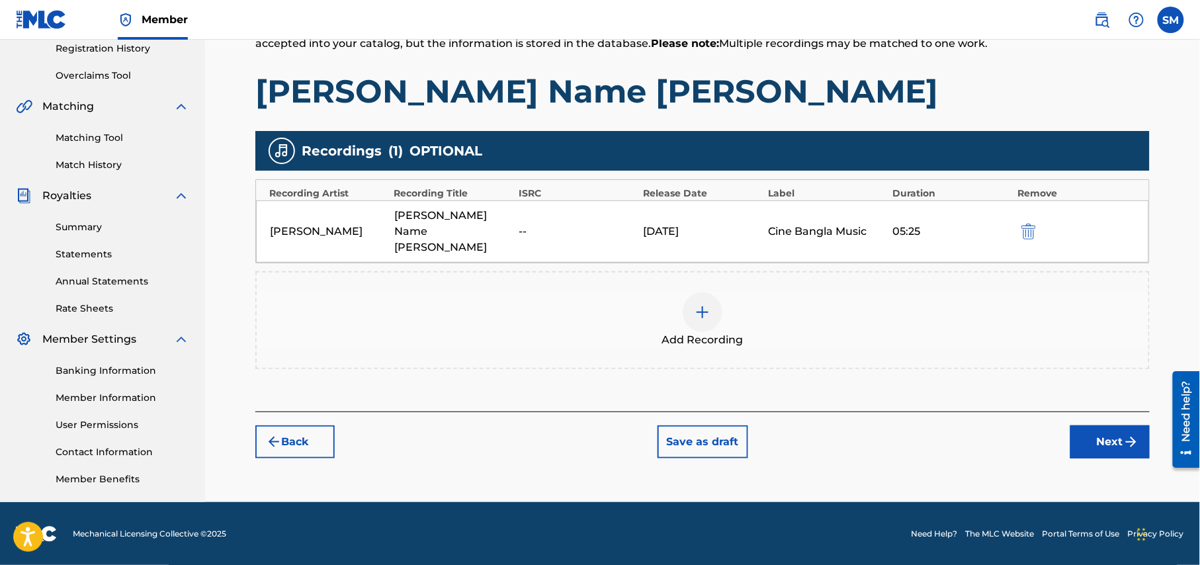
click at [1117, 442] on button "Next" at bounding box center [1109, 441] width 79 height 33
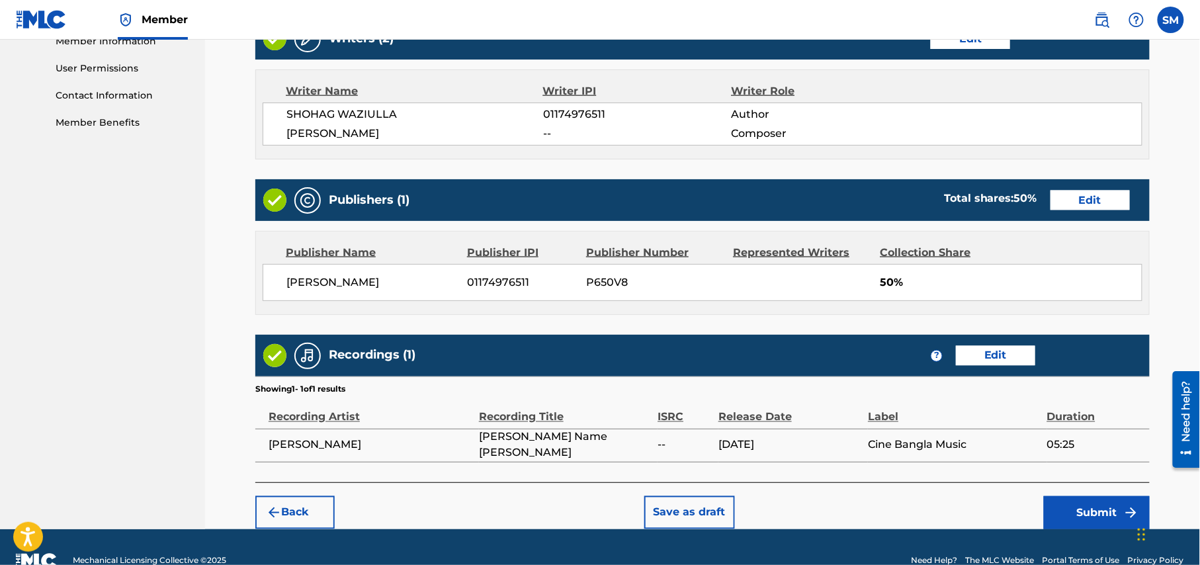
scroll to position [626, 0]
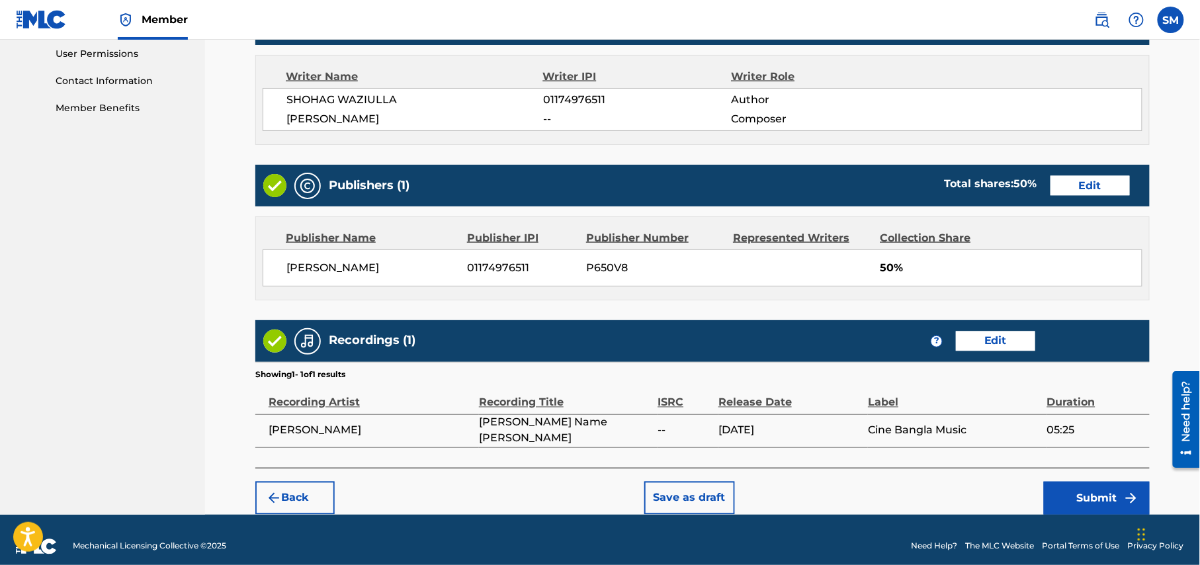
click at [1102, 485] on button "Submit" at bounding box center [1097, 497] width 106 height 33
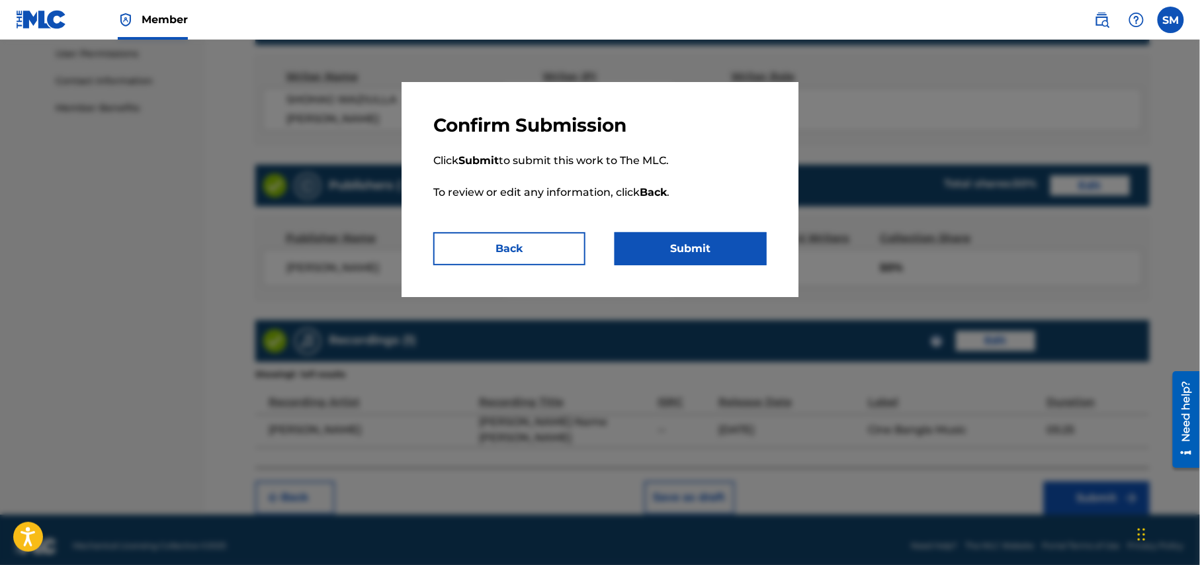
drag, startPoint x: 505, startPoint y: 247, endPoint x: 569, endPoint y: 268, distance: 66.9
click at [505, 247] on button "Back" at bounding box center [509, 248] width 152 height 33
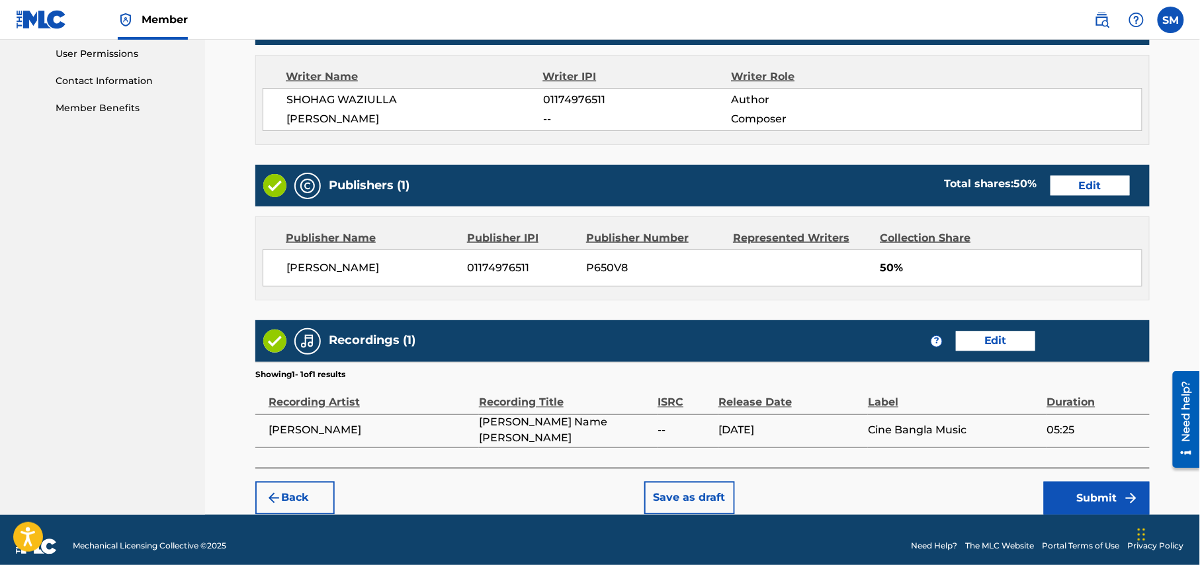
click at [1101, 487] on button "Submit" at bounding box center [1097, 497] width 106 height 33
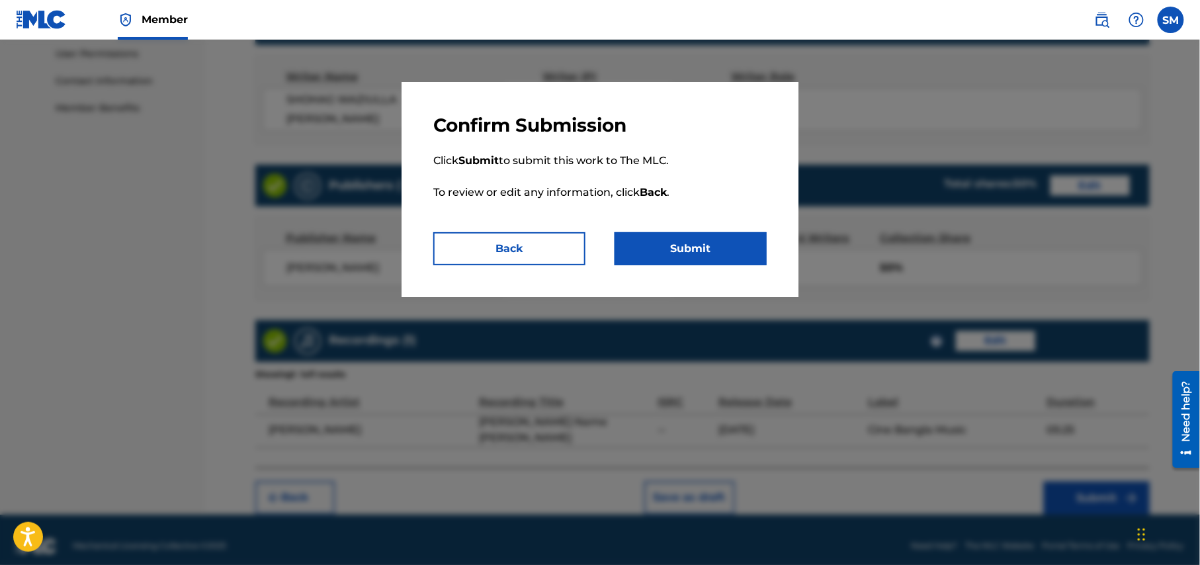
click at [699, 247] on button "Submit" at bounding box center [690, 248] width 152 height 33
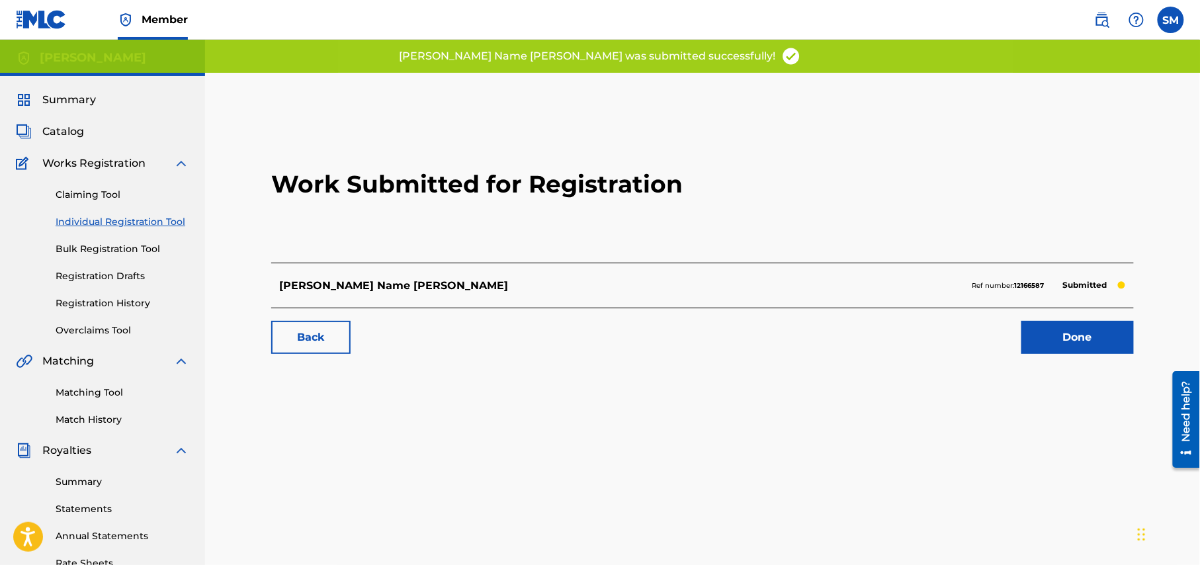
click at [1067, 342] on link "Done" at bounding box center [1077, 337] width 112 height 33
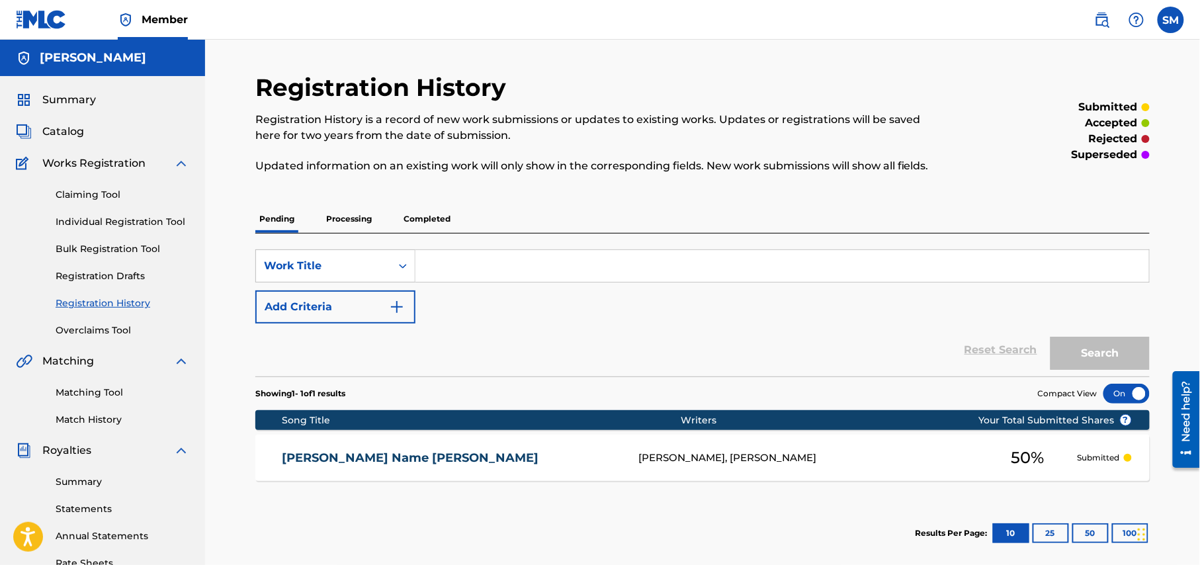
click at [341, 223] on p "Processing" at bounding box center [349, 219] width 54 height 28
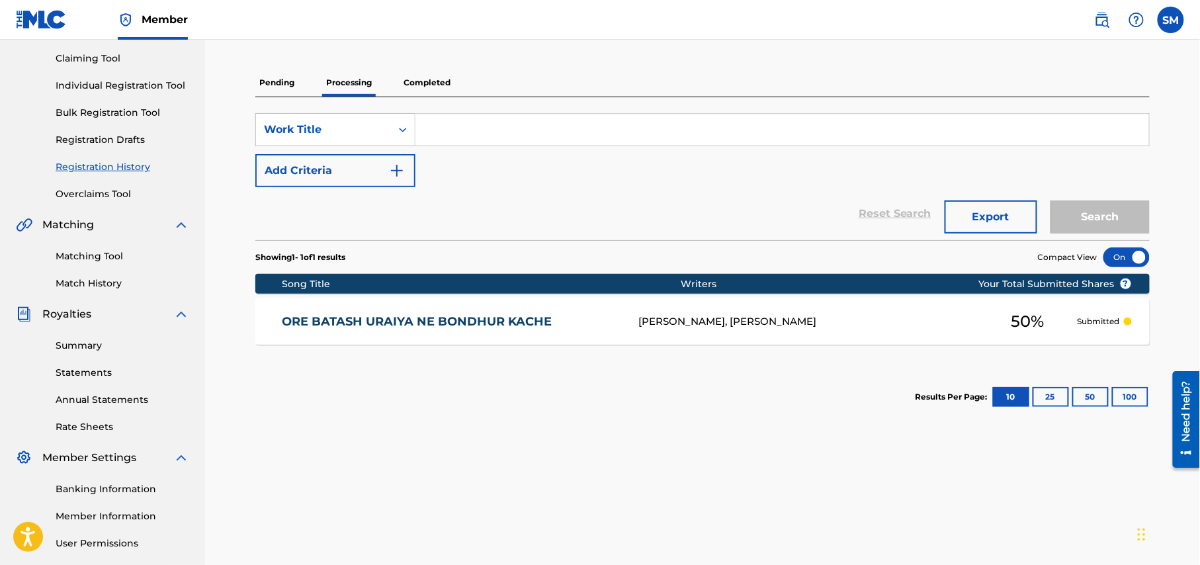
scroll to position [176, 0]
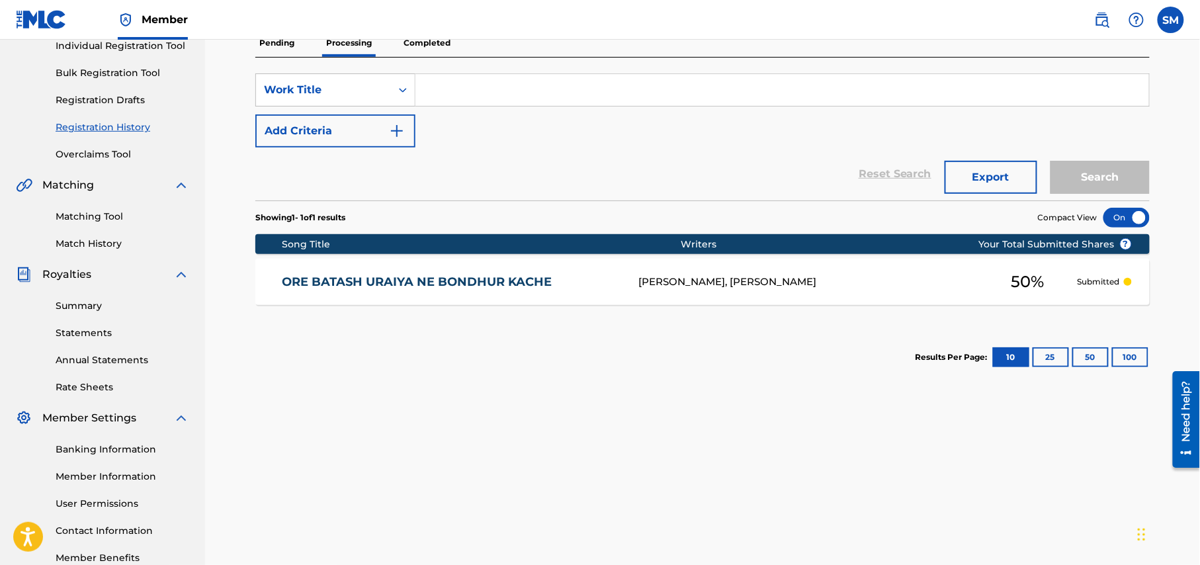
click at [425, 44] on p "Completed" at bounding box center [426, 43] width 55 height 28
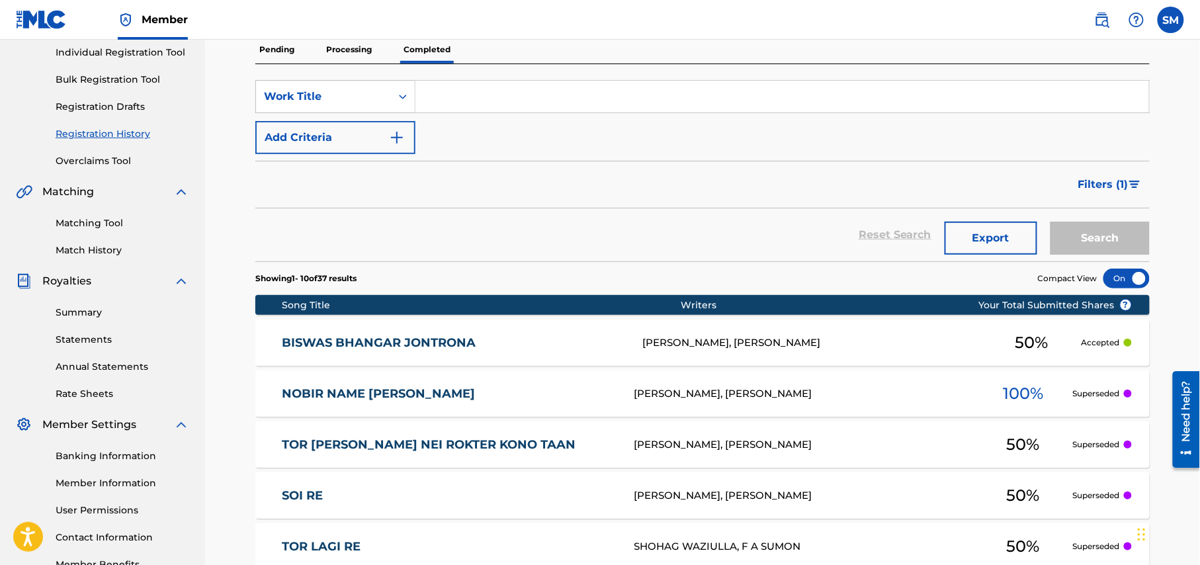
scroll to position [176, 0]
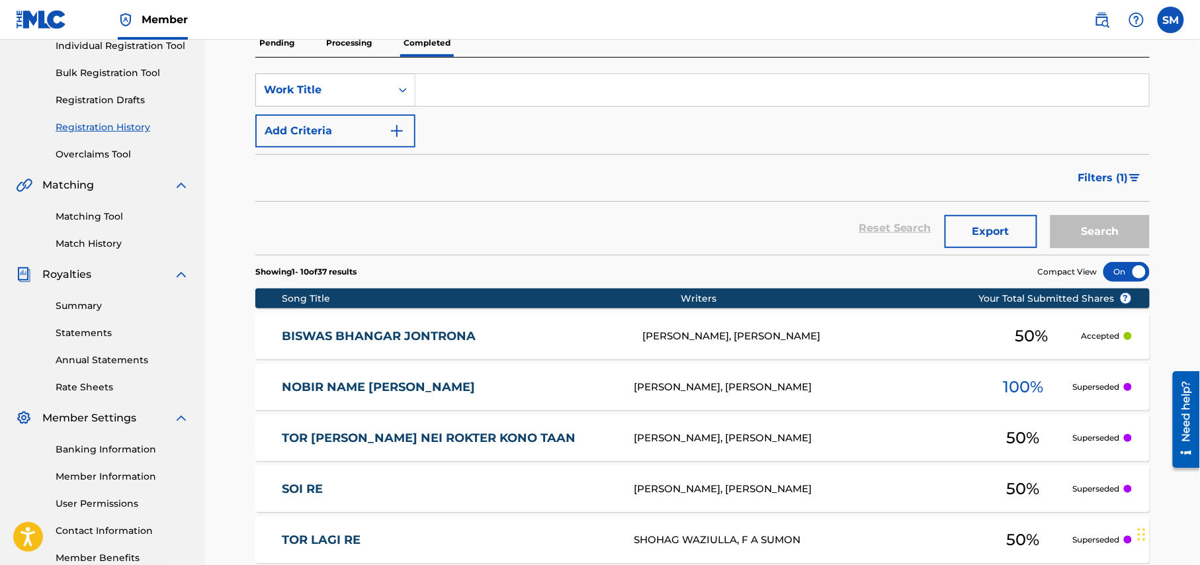
click at [94, 310] on link "Summary" at bounding box center [123, 306] width 134 height 14
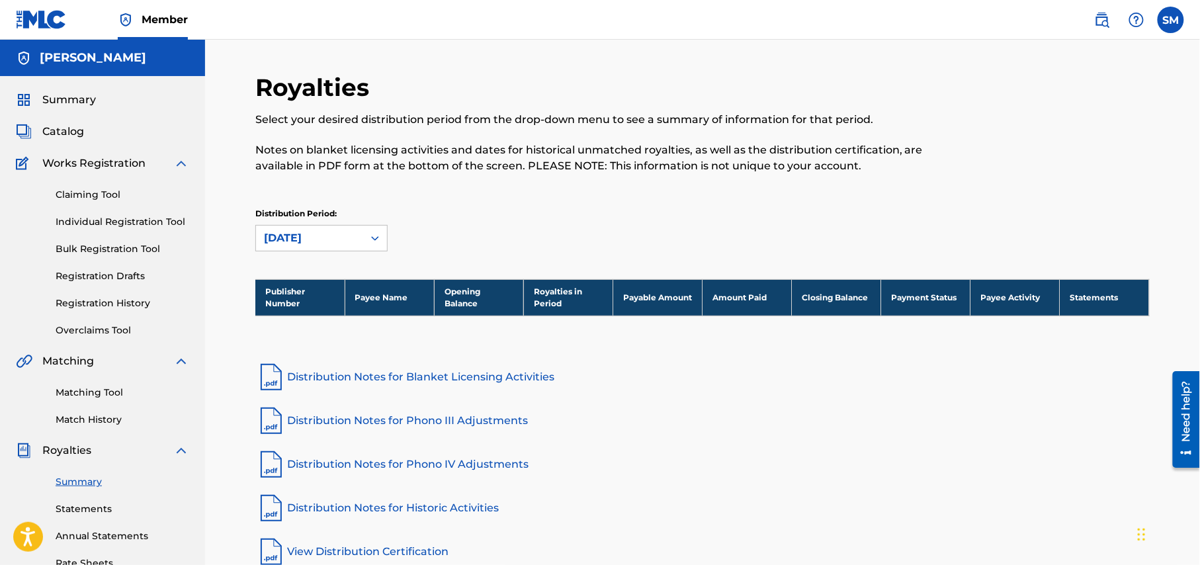
click at [70, 106] on span "Summary" at bounding box center [69, 100] width 54 height 16
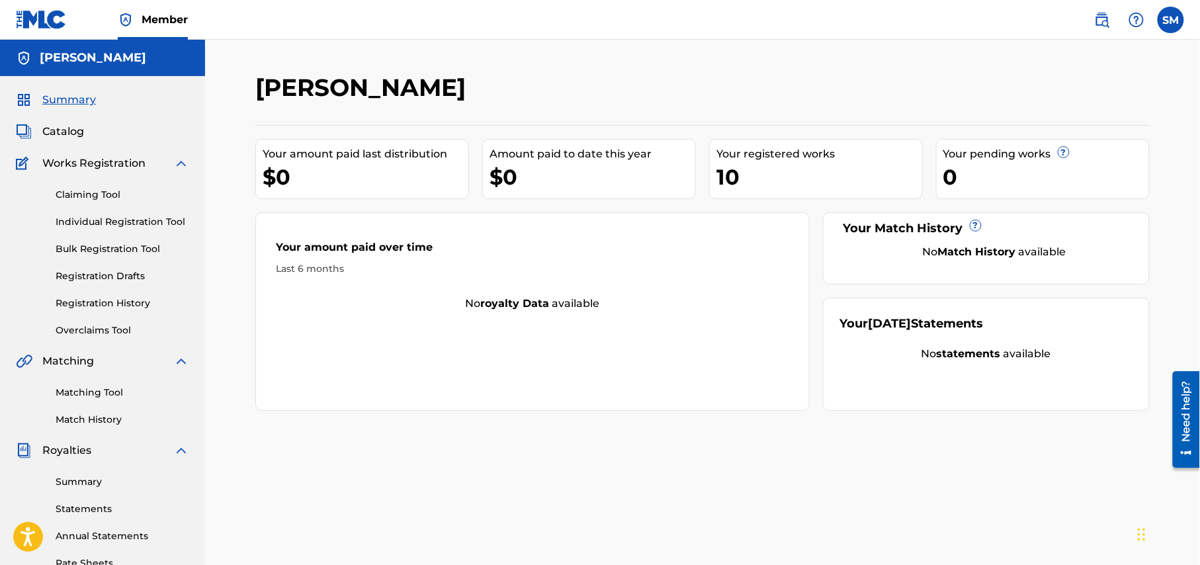
click at [114, 327] on link "Overclaims Tool" at bounding box center [123, 330] width 134 height 14
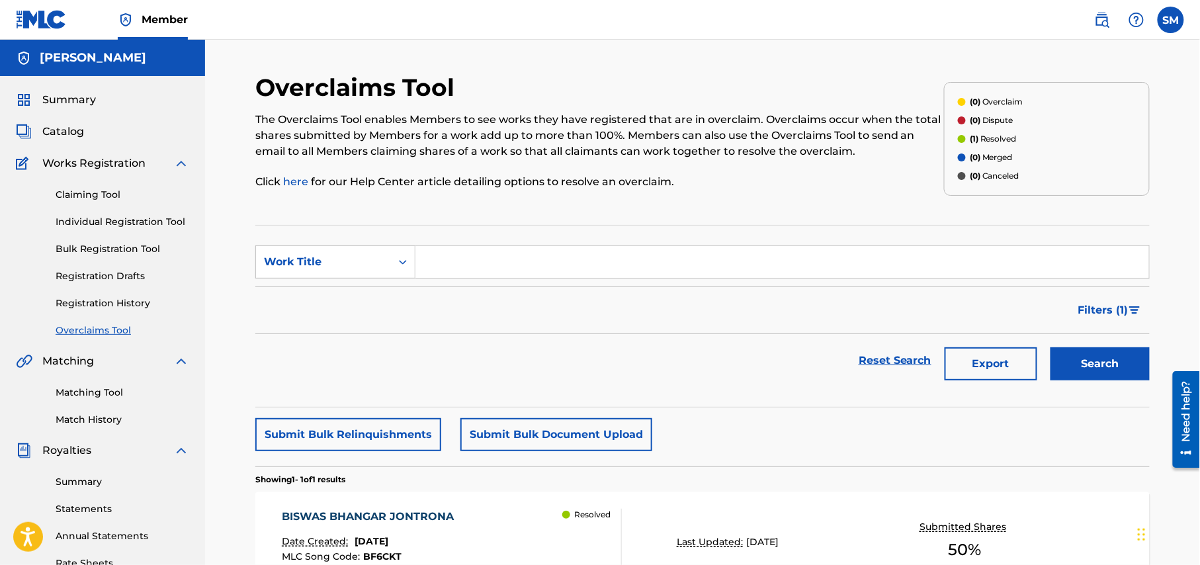
click at [1005, 139] on p "(1) Resolved" at bounding box center [993, 139] width 47 height 12
click at [1006, 139] on p "(1) Resolved" at bounding box center [993, 139] width 47 height 12
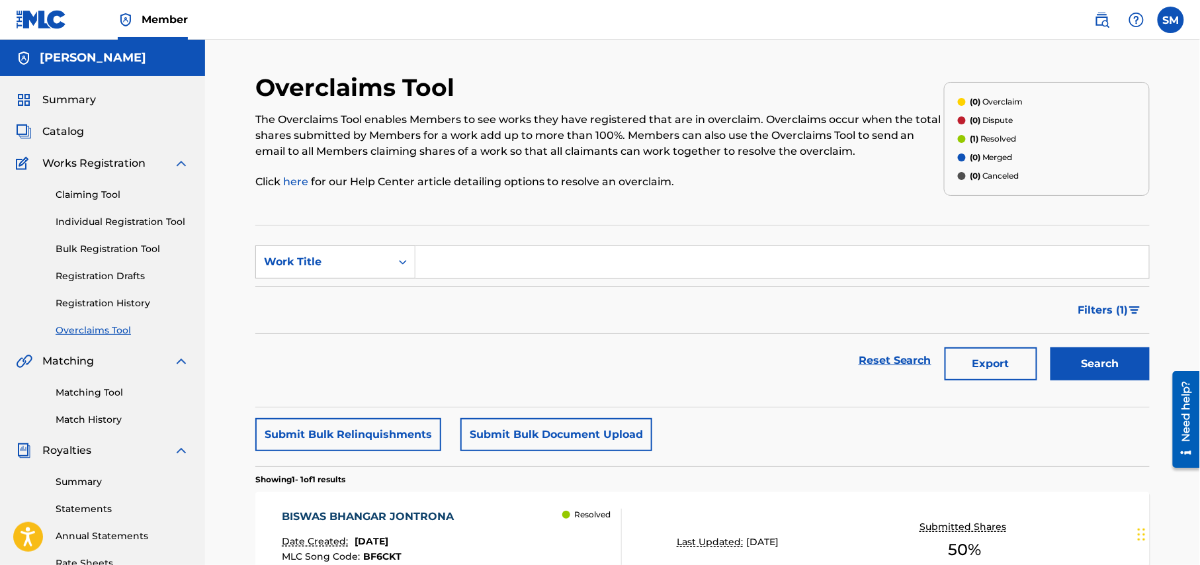
click at [54, 140] on div "Summary Catalog Works Registration Claiming Tool Individual Registration Tool B…" at bounding box center [102, 416] width 205 height 681
click at [65, 130] on span "Catalog" at bounding box center [63, 132] width 42 height 16
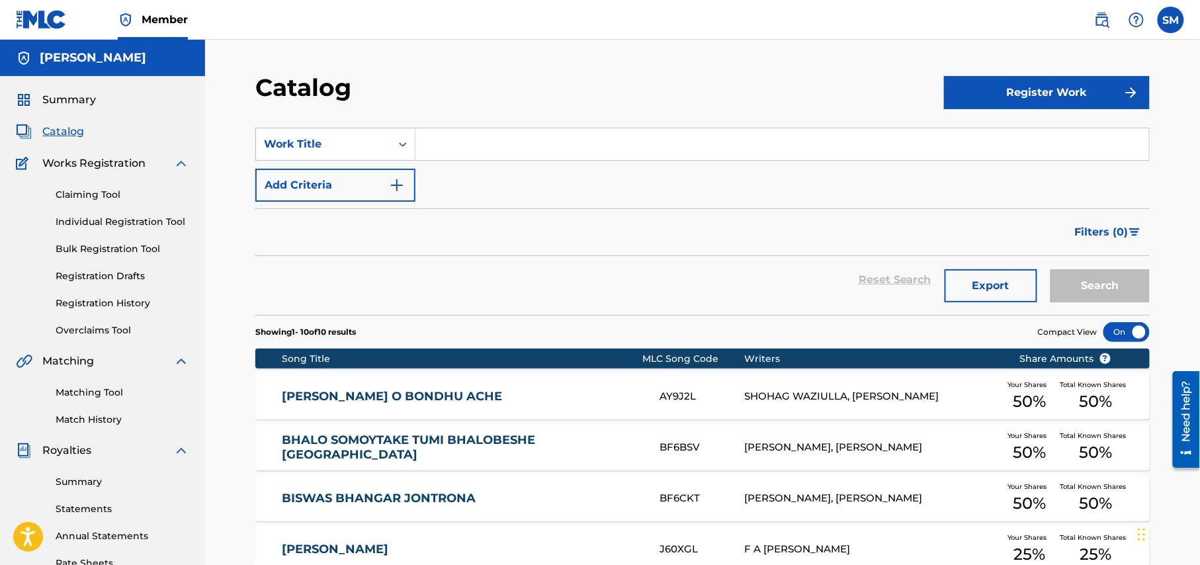
click at [95, 300] on link "Registration History" at bounding box center [123, 303] width 134 height 14
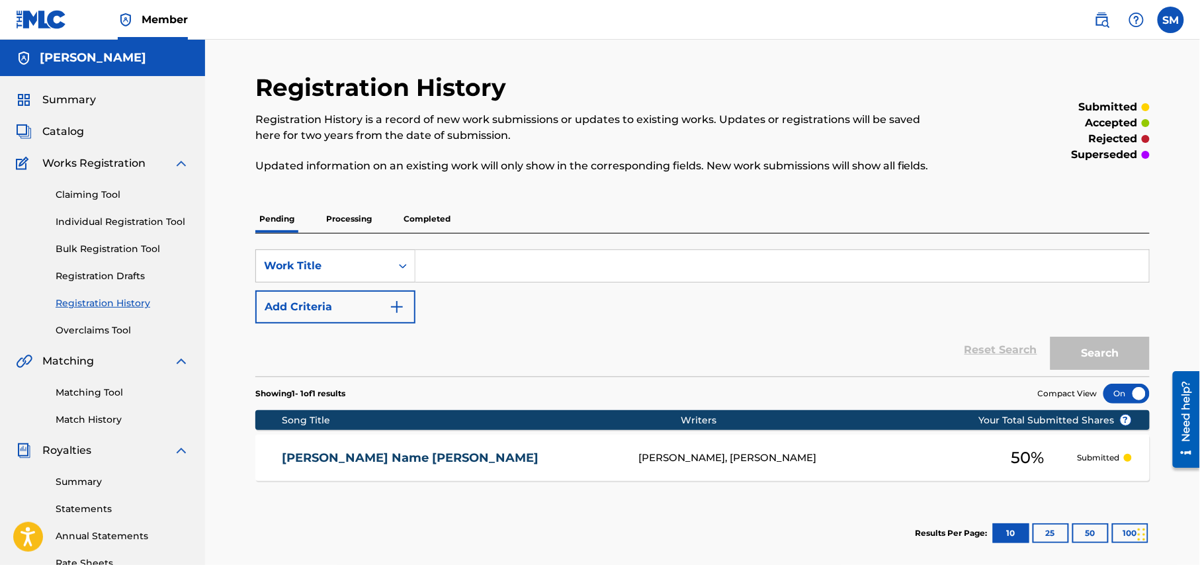
click at [83, 93] on span "Summary" at bounding box center [69, 100] width 54 height 16
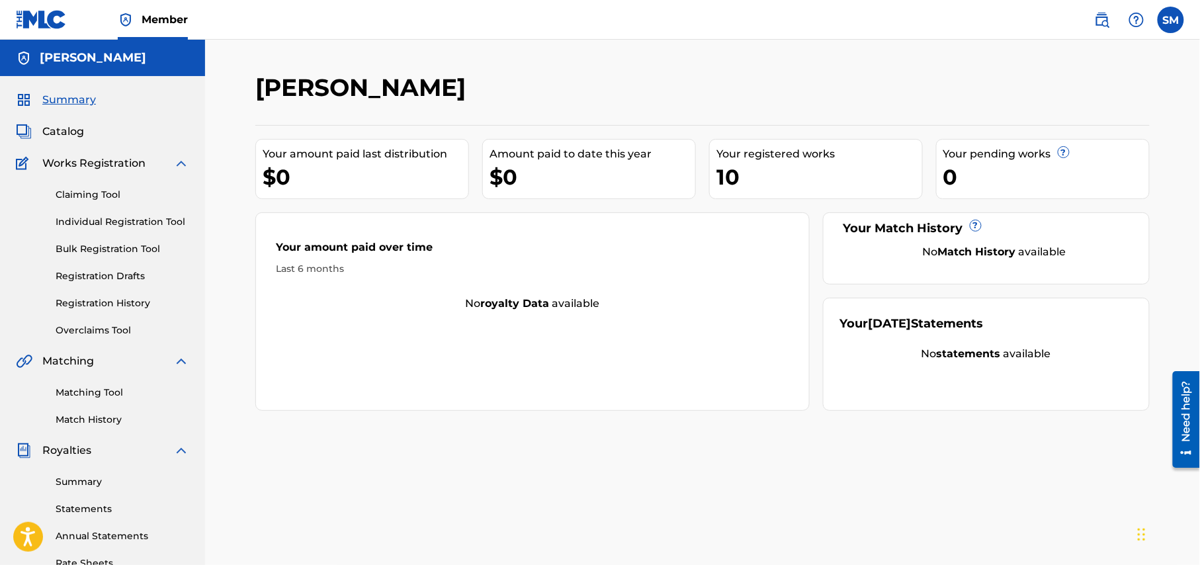
click at [85, 132] on div "Catalog" at bounding box center [102, 132] width 173 height 16
click at [66, 134] on span "Catalog" at bounding box center [63, 132] width 42 height 16
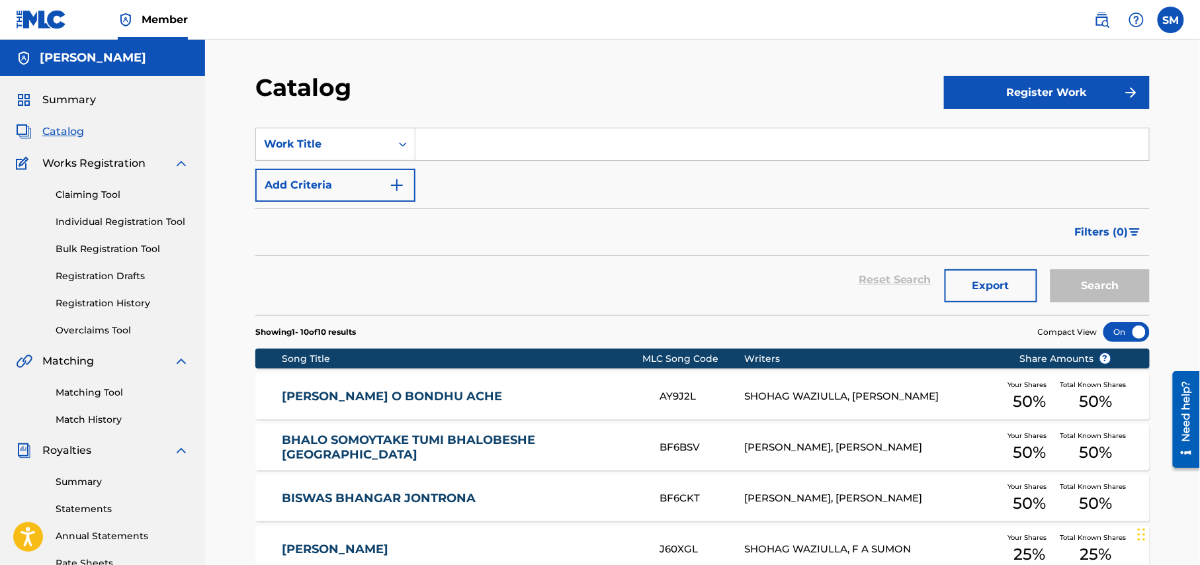
click at [64, 98] on span "Summary" at bounding box center [69, 100] width 54 height 16
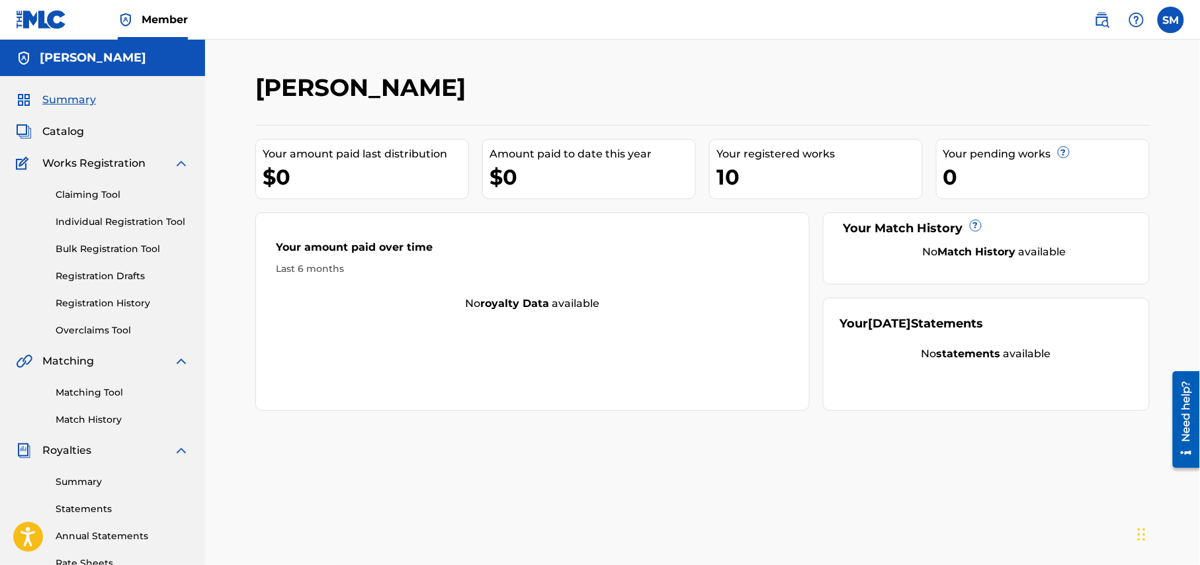
click at [83, 192] on link "Claiming Tool" at bounding box center [123, 195] width 134 height 14
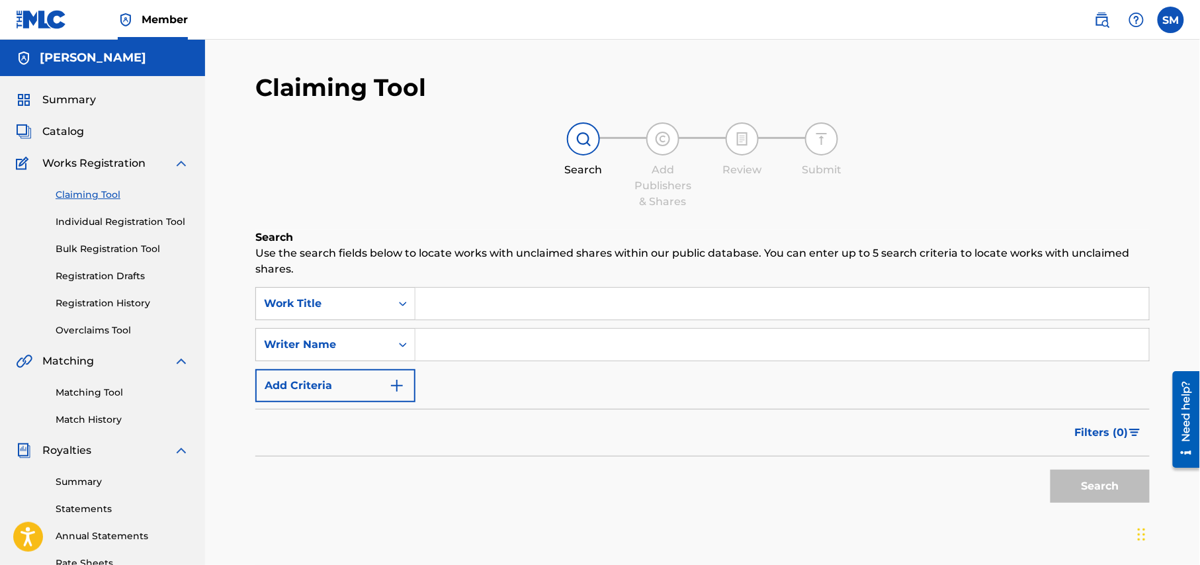
click at [110, 331] on link "Overclaims Tool" at bounding box center [123, 330] width 134 height 14
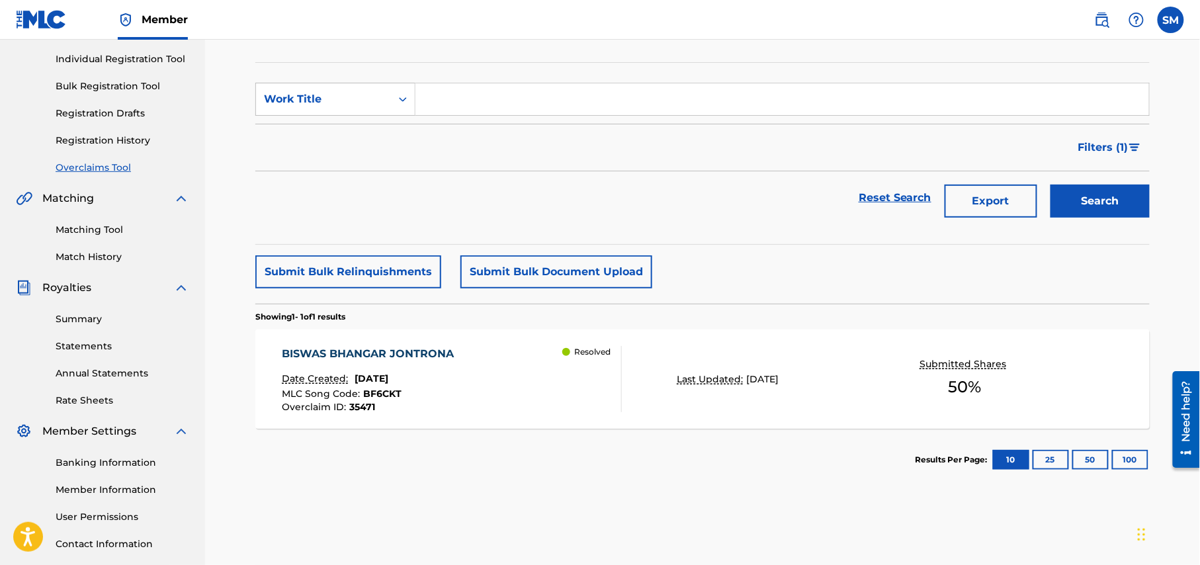
scroll to position [176, 0]
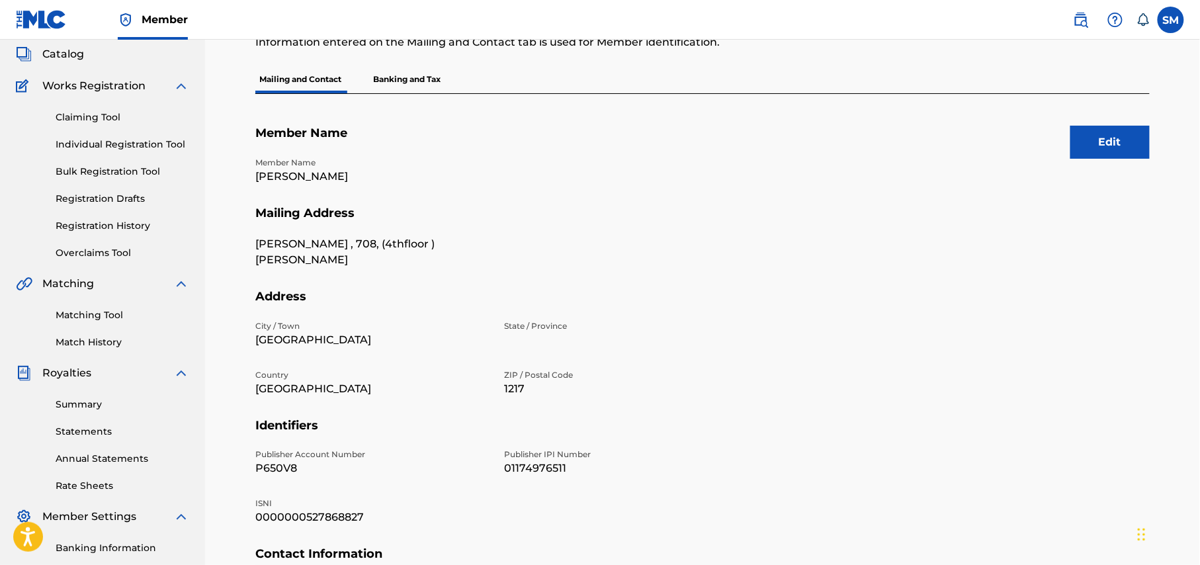
scroll to position [176, 0]
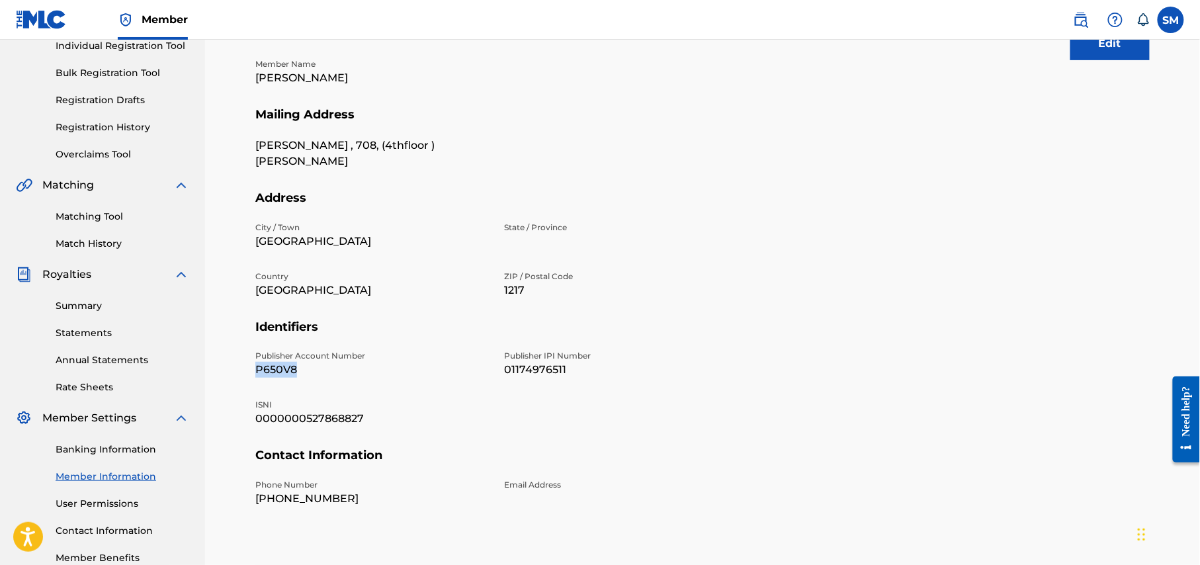
drag, startPoint x: 303, startPoint y: 373, endPoint x: 249, endPoint y: 366, distance: 54.6
click at [249, 366] on div "Mailing and Contact Information entered on the Mailing and Contact tab is used …" at bounding box center [702, 239] width 926 height 684
copy p "P650V8"
